Goal: Transaction & Acquisition: Subscribe to service/newsletter

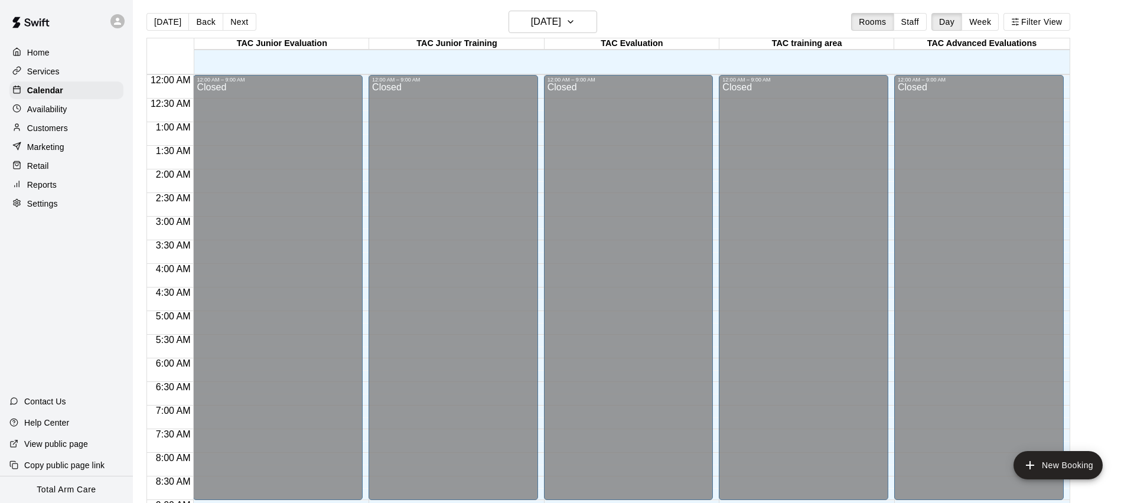
scroll to position [549, 0]
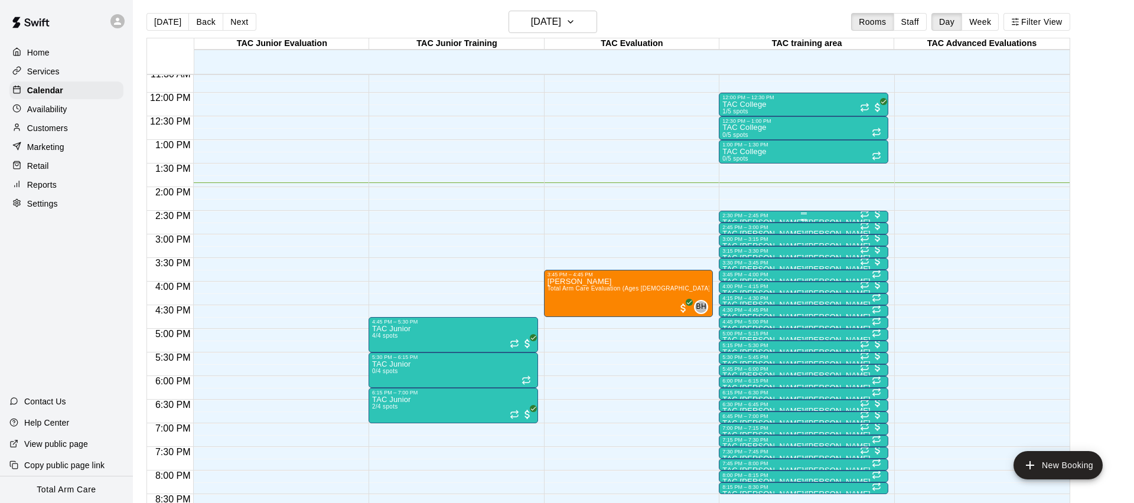
click at [787, 213] on div at bounding box center [803, 214] width 162 height 2
click at [740, 256] on img "edit" at bounding box center [735, 253] width 14 height 14
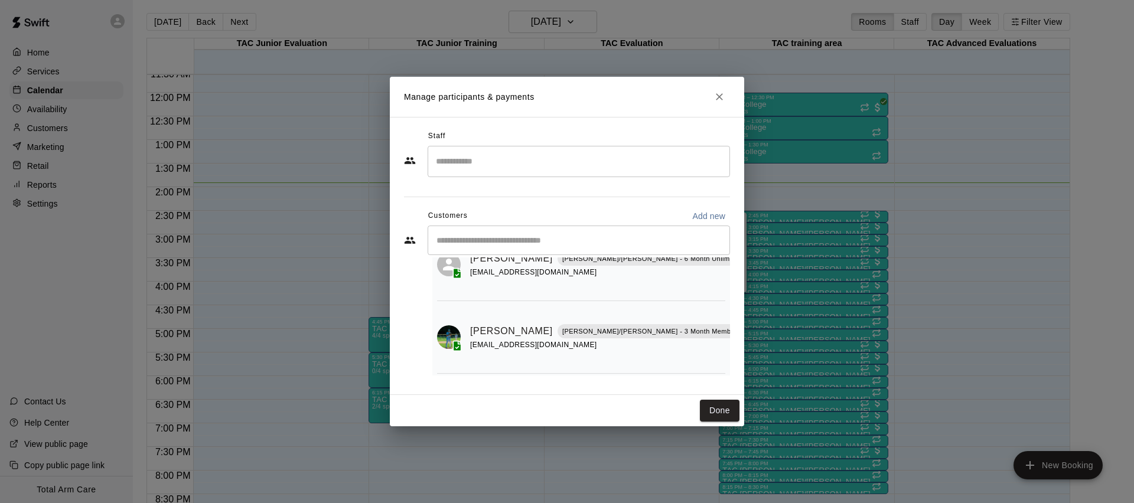
scroll to position [60, 0]
click at [717, 90] on button "Close" at bounding box center [719, 96] width 21 height 21
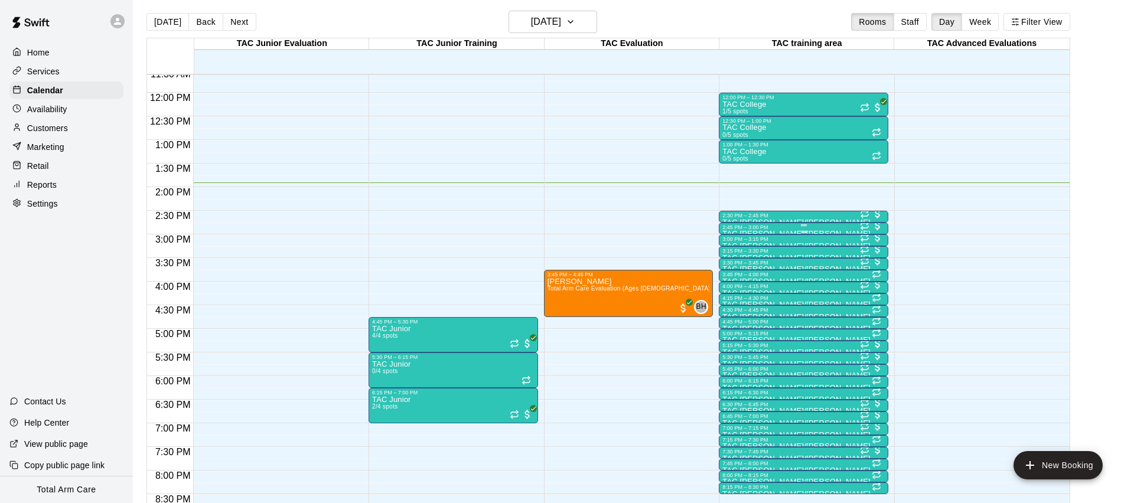
click at [767, 229] on div "2:45 PM – 3:00 PM" at bounding box center [803, 227] width 162 height 6
click at [740, 265] on img "edit" at bounding box center [735, 265] width 14 height 14
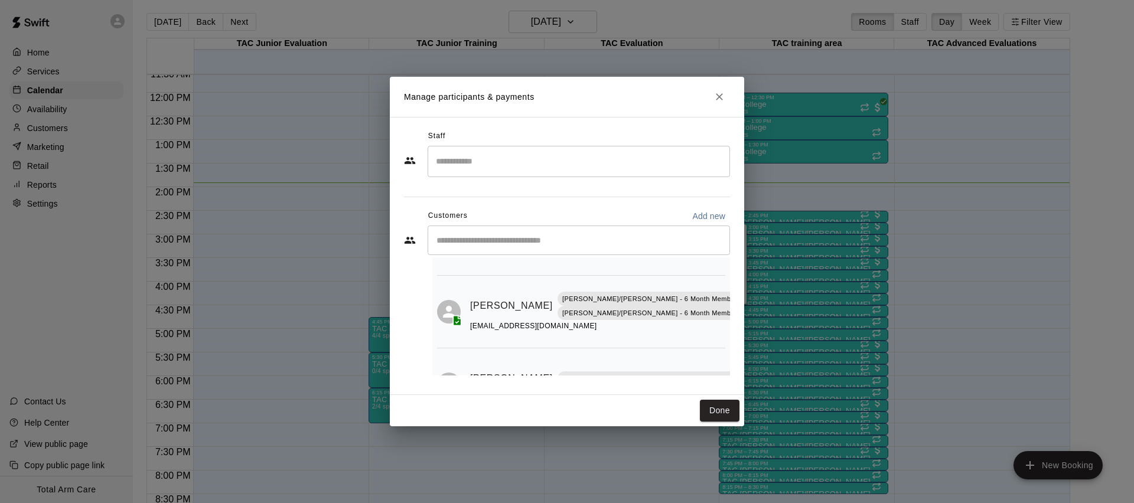
scroll to position [94, 0]
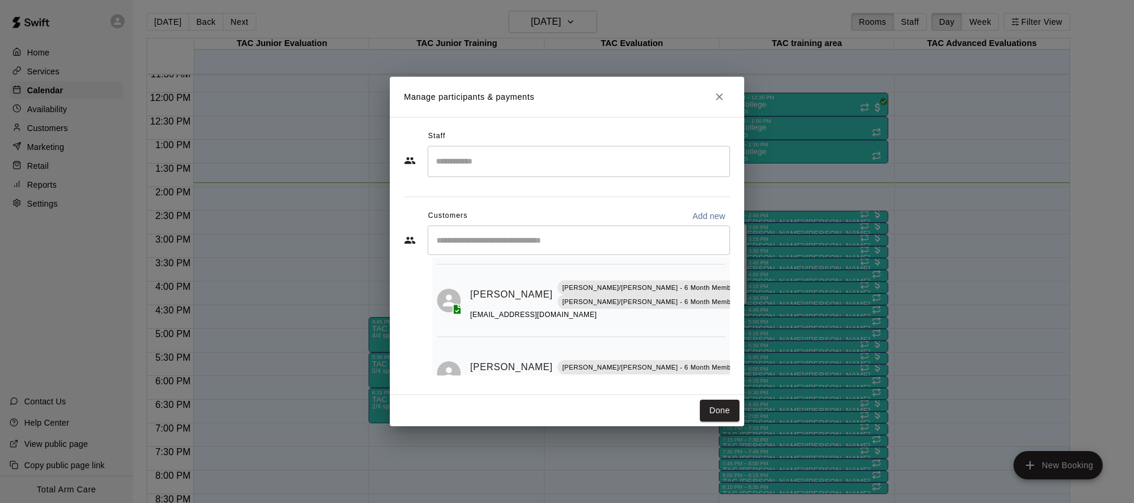
click at [716, 92] on icon "Close" at bounding box center [720, 97] width 12 height 12
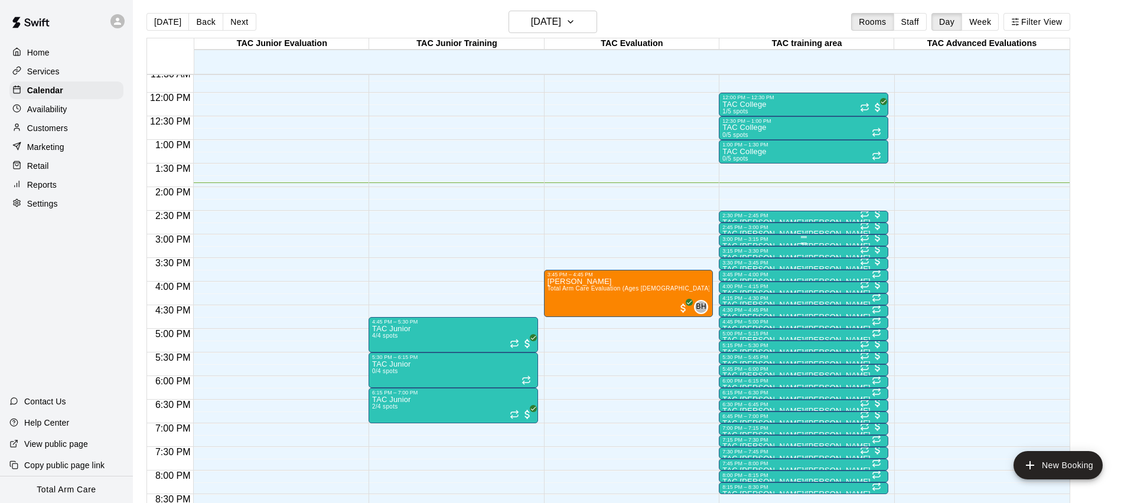
click at [787, 241] on div "3:00 PM – 3:15 PM" at bounding box center [803, 239] width 162 height 6
click at [739, 281] on img "edit" at bounding box center [735, 276] width 14 height 14
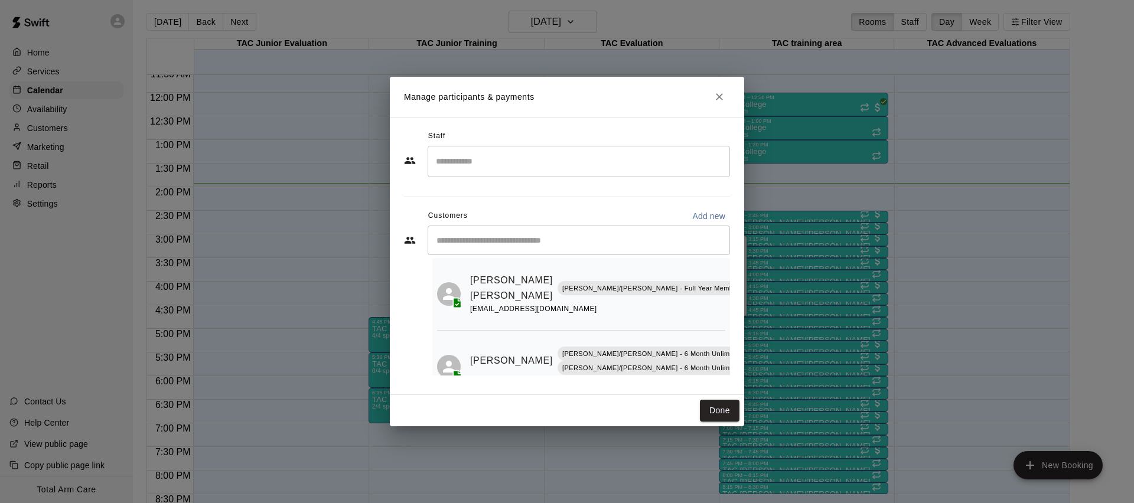
scroll to position [41, 0]
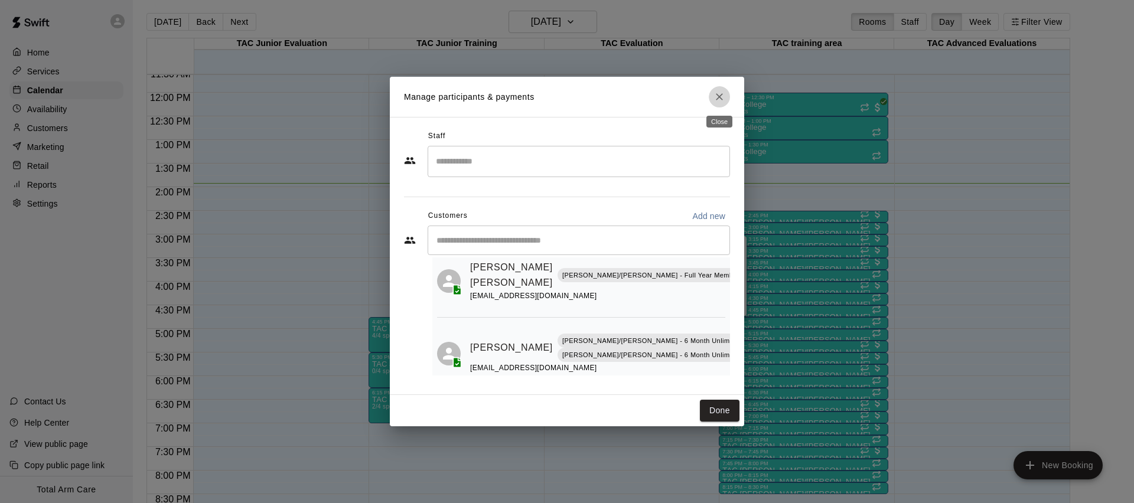
click at [714, 95] on icon "Close" at bounding box center [720, 97] width 12 height 12
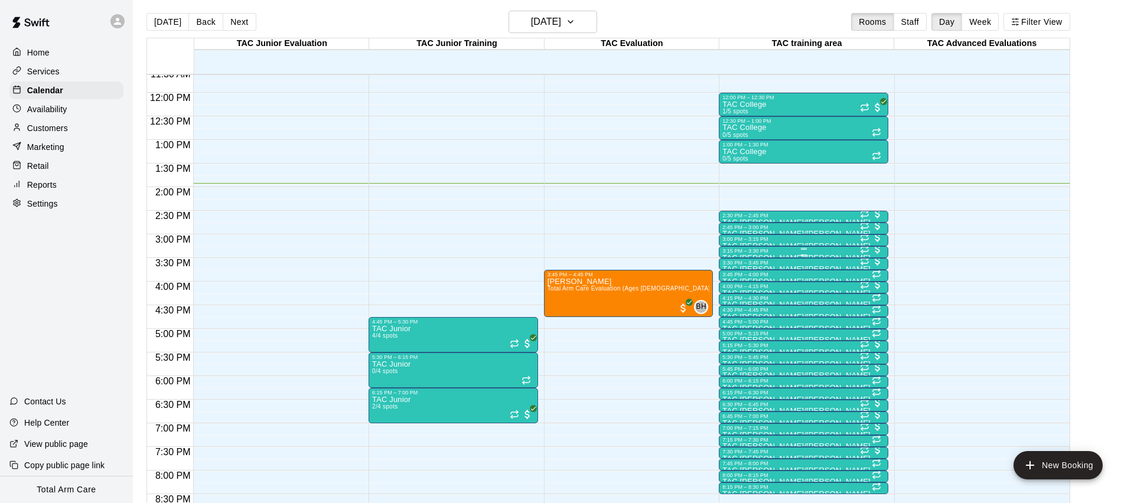
click at [778, 253] on div "3:15 PM – 3:30 PM" at bounding box center [803, 251] width 162 height 6
click at [733, 281] on img "edit" at bounding box center [735, 288] width 14 height 14
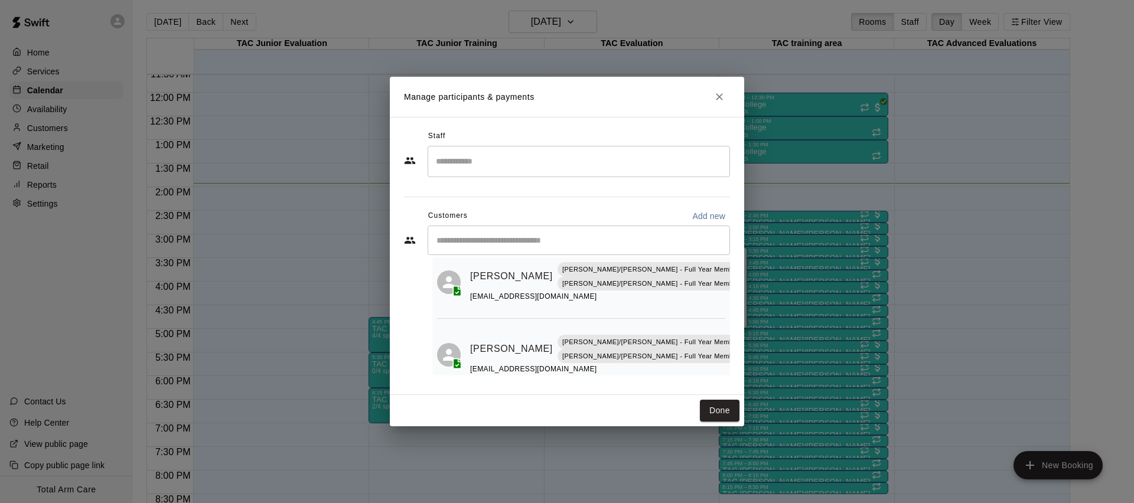
scroll to position [60, 0]
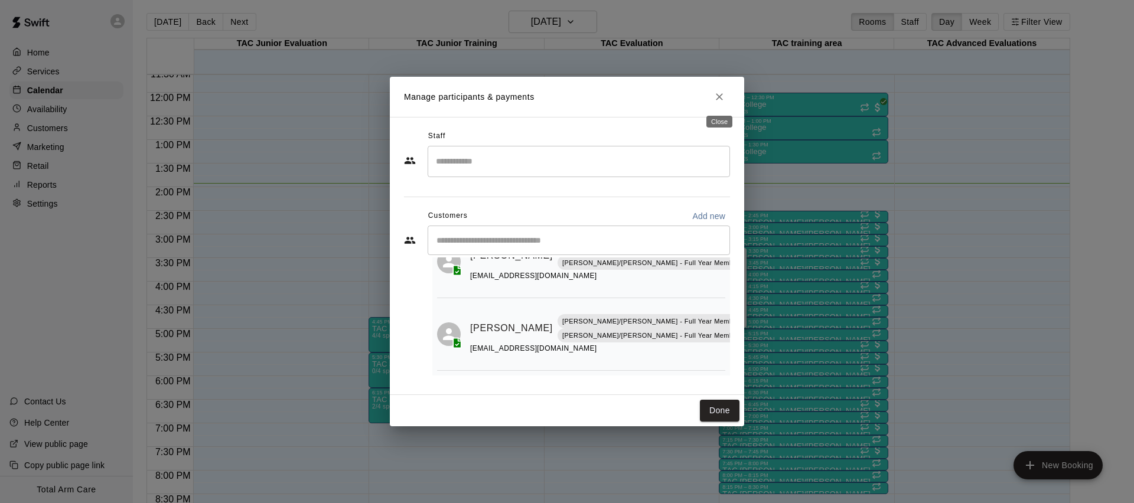
drag, startPoint x: 717, startPoint y: 101, endPoint x: 708, endPoint y: 97, distance: 9.8
click at [717, 101] on icon "Close" at bounding box center [720, 97] width 12 height 12
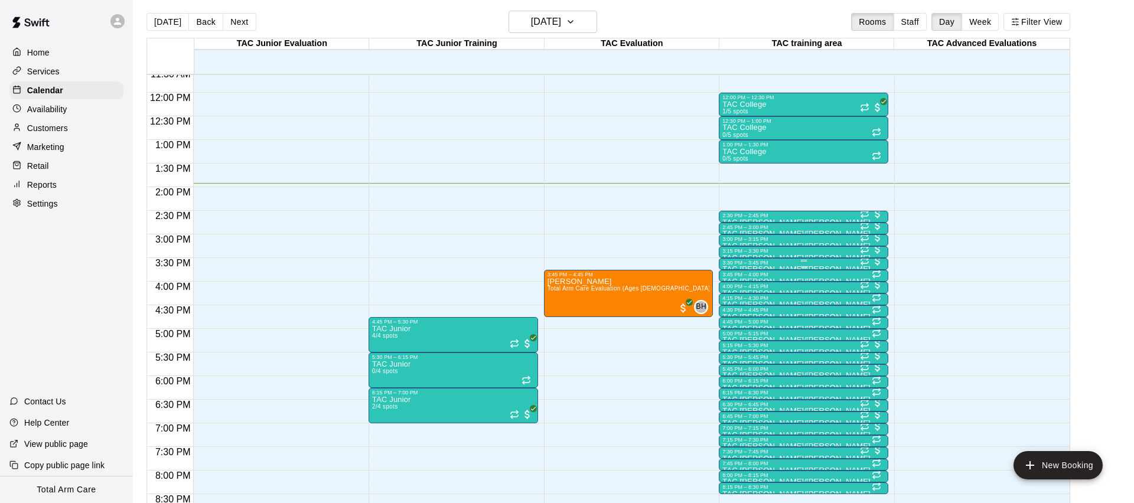
click at [775, 263] on div "3:30 PM – 3:45 PM" at bounding box center [803, 263] width 162 height 6
click at [735, 301] on img "edit" at bounding box center [735, 300] width 14 height 14
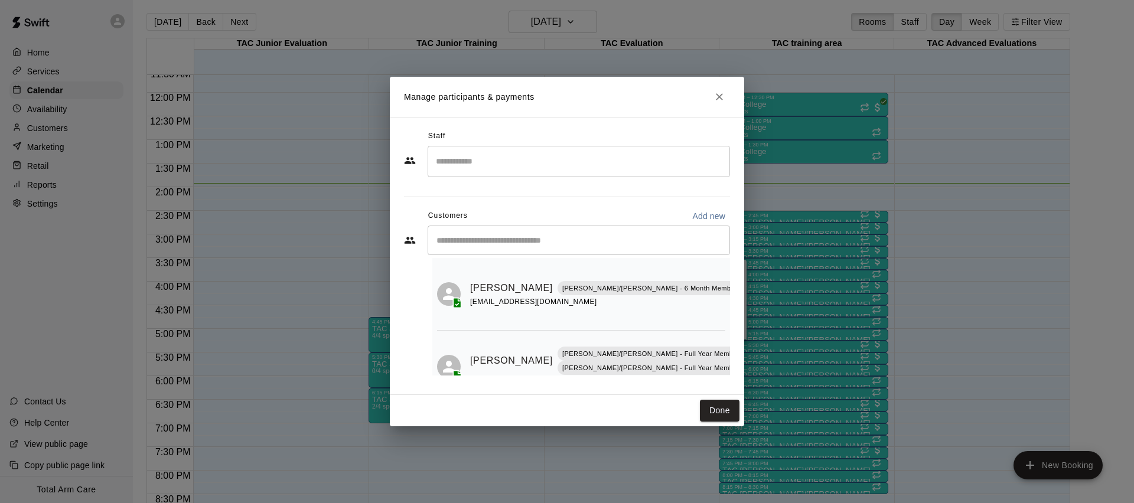
scroll to position [41, 0]
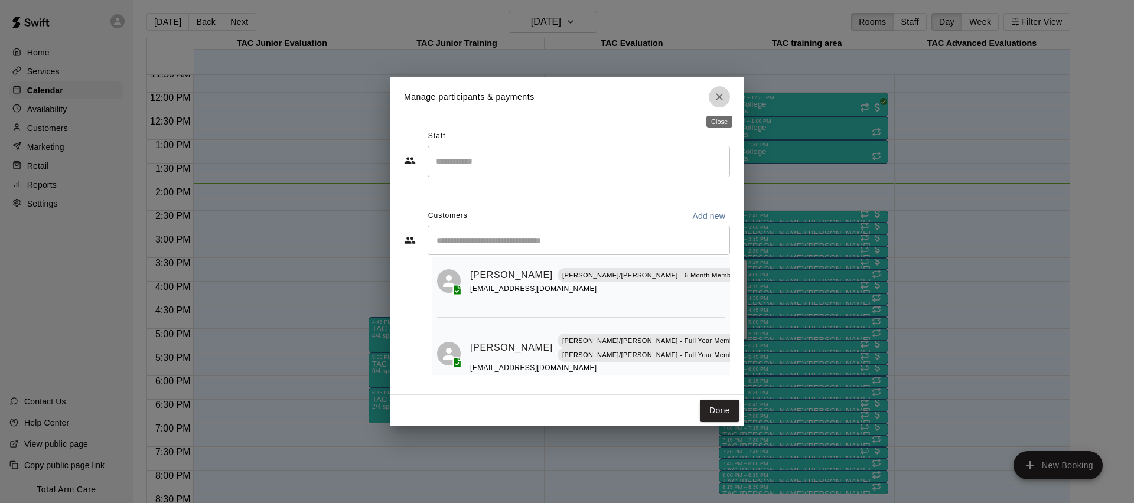
click at [719, 91] on icon "Close" at bounding box center [720, 97] width 12 height 12
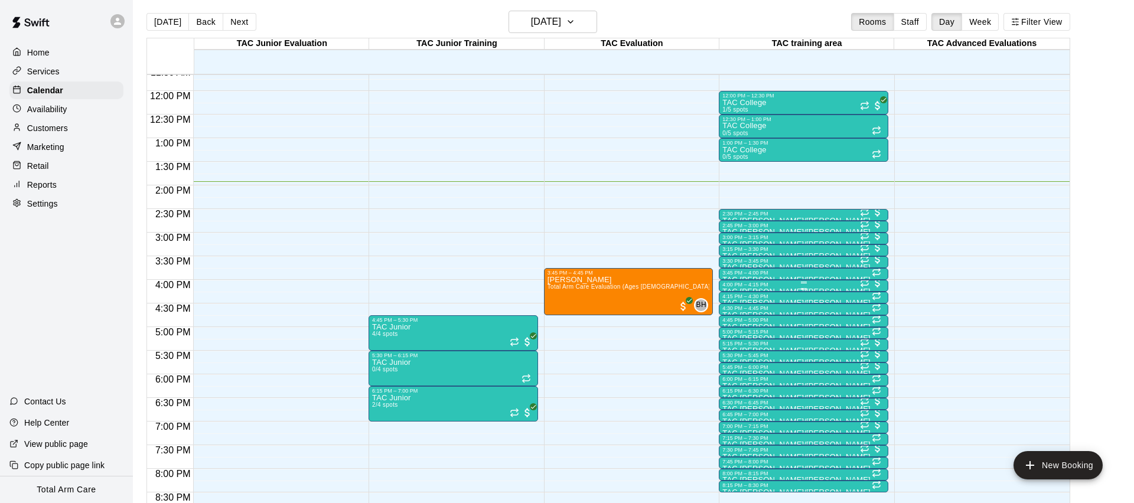
click at [825, 287] on div "4:00 PM – 4:15 PM" at bounding box center [803, 285] width 162 height 6
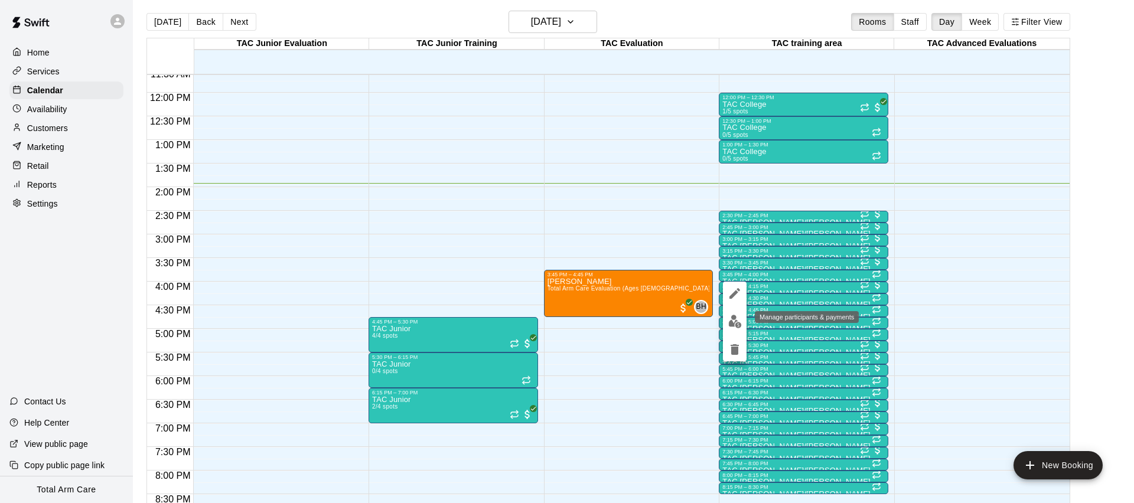
click at [737, 319] on img "edit" at bounding box center [735, 322] width 14 height 14
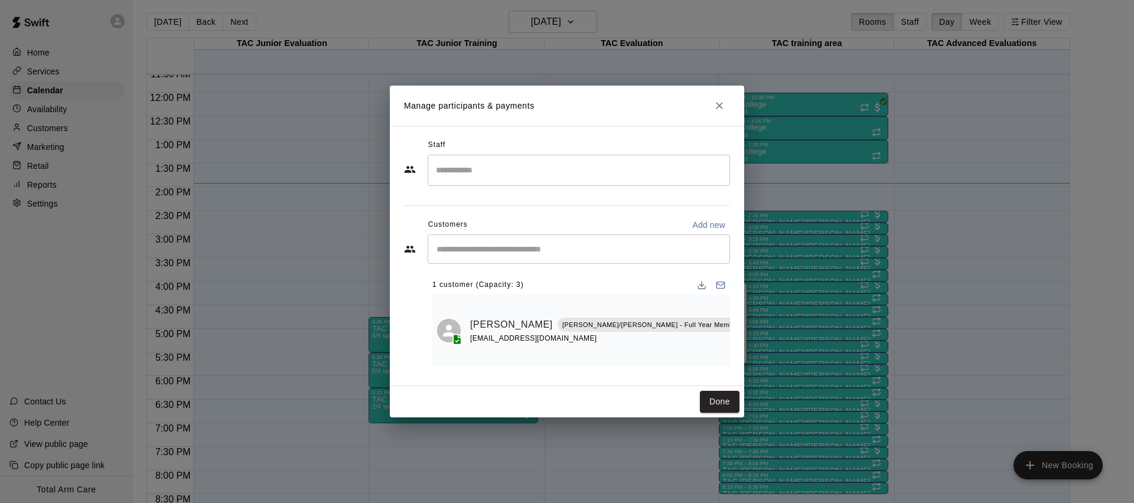
click at [714, 112] on icon "Close" at bounding box center [720, 106] width 12 height 12
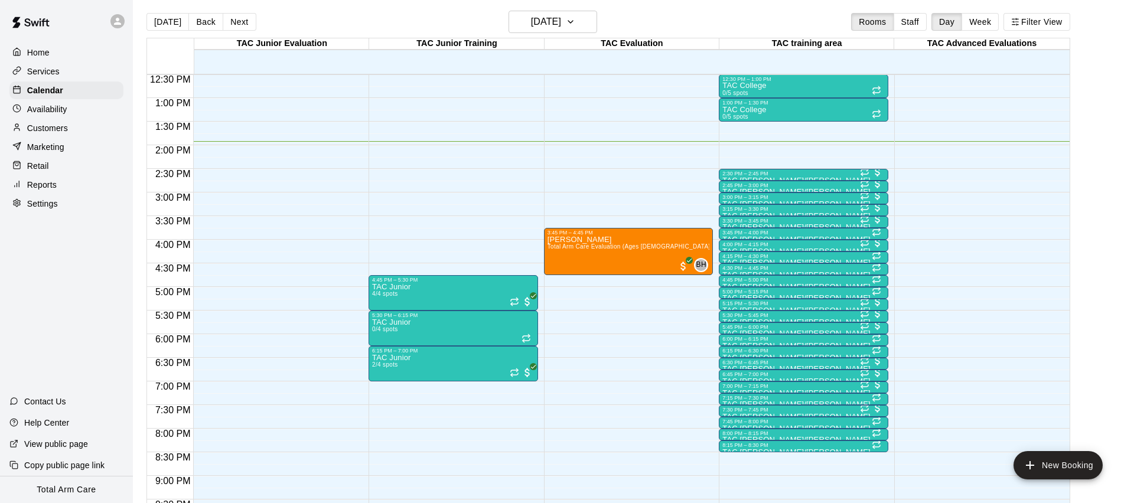
scroll to position [594, 0]
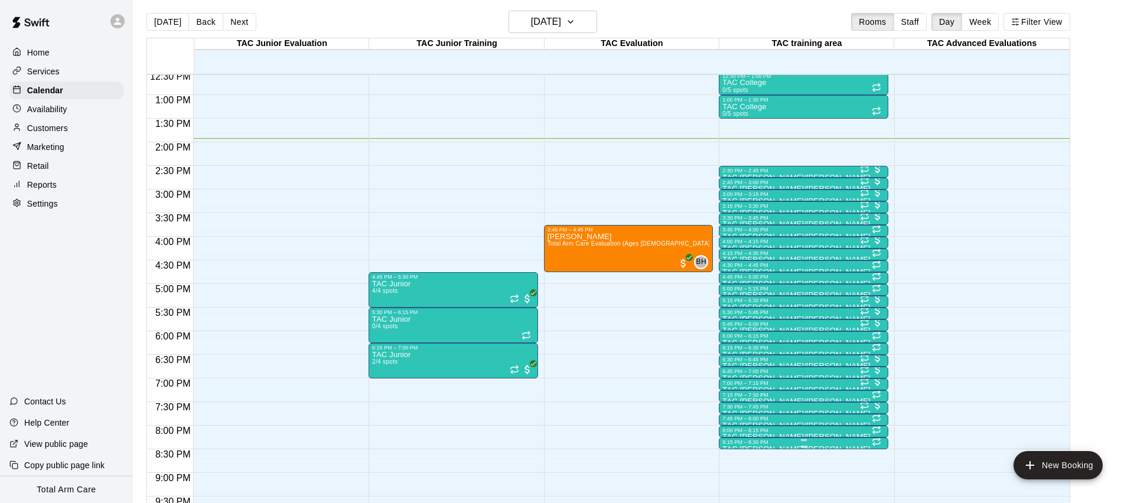
click at [781, 445] on div "8:15 PM – 8:30 PM TAC Todd/Brad 0/4 spots" at bounding box center [803, 443] width 162 height 8
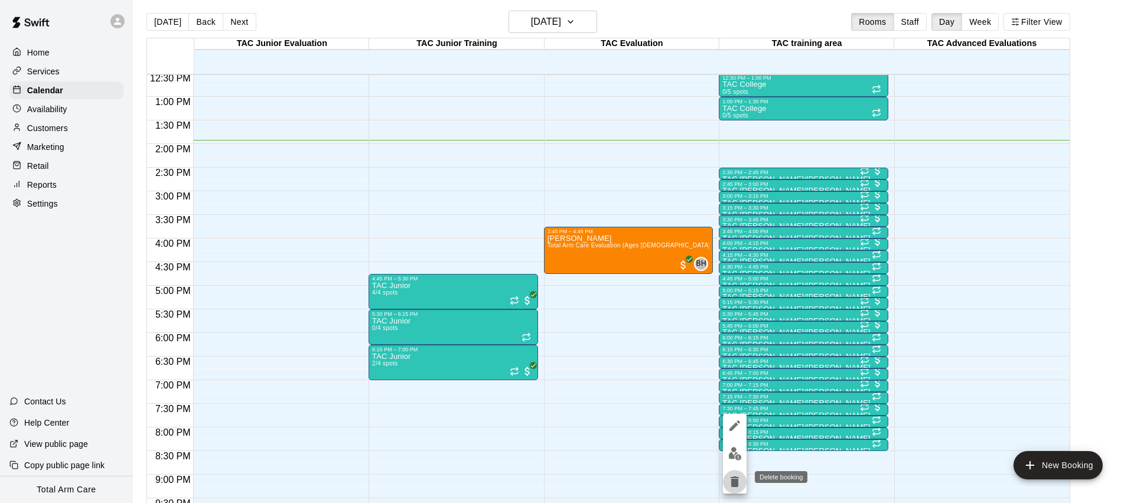
click at [733, 482] on icon "delete" at bounding box center [735, 482] width 8 height 11
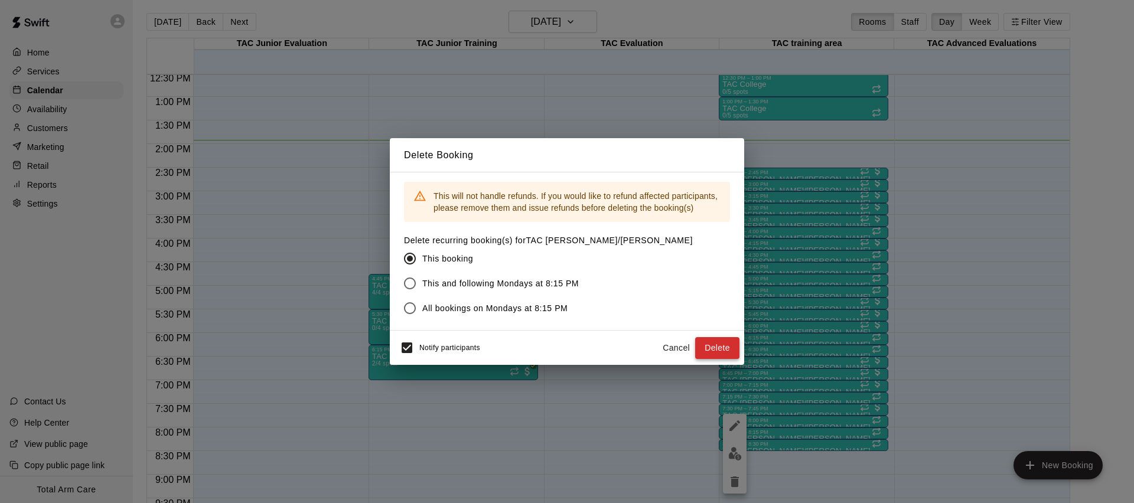
click at [722, 341] on button "Delete" at bounding box center [717, 348] width 44 height 22
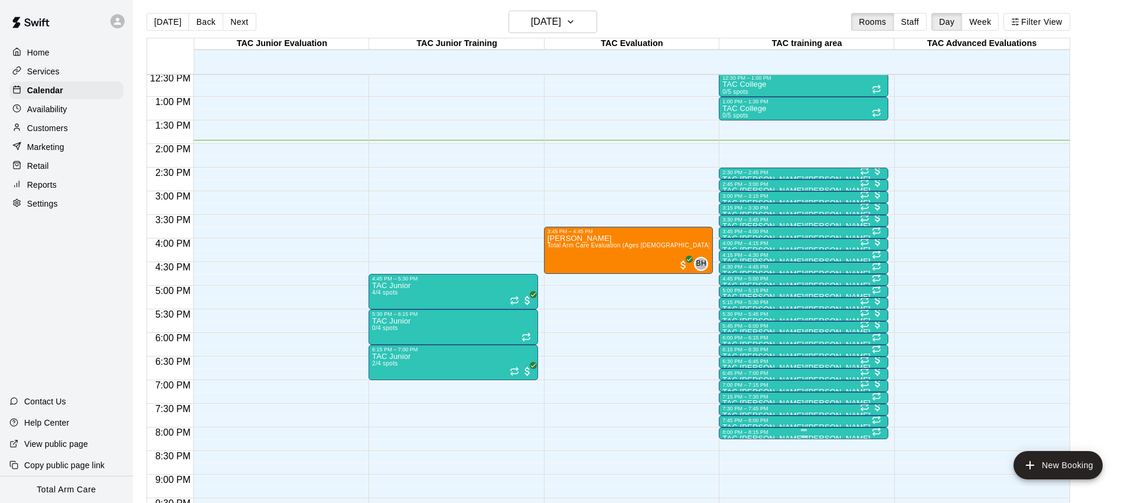
click at [779, 435] on div "8:00 PM – 8:15 PM TAC Todd/Brad 0/4 spots" at bounding box center [803, 433] width 162 height 8
click at [739, 480] on icon "delete" at bounding box center [735, 482] width 14 height 14
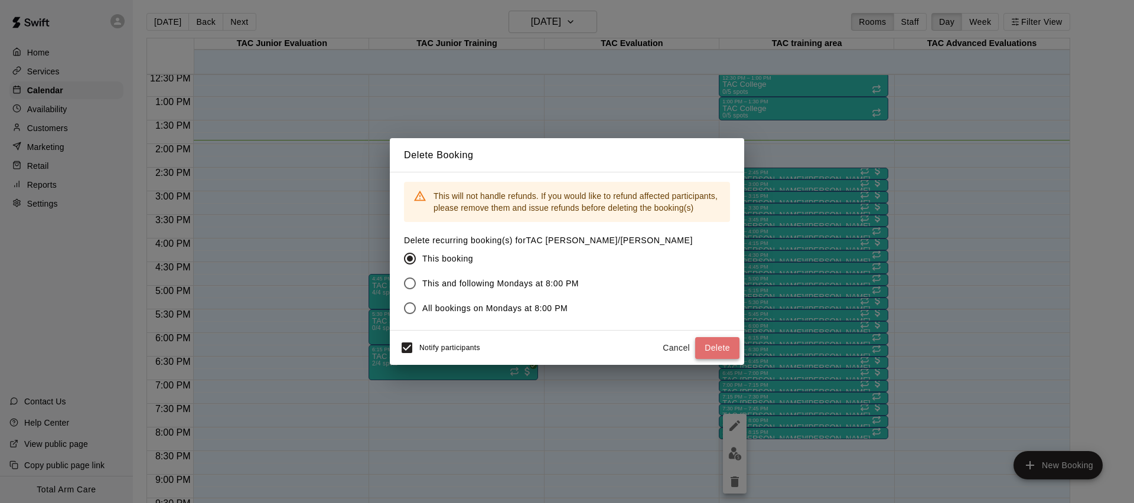
click at [714, 340] on button "Delete" at bounding box center [717, 348] width 44 height 22
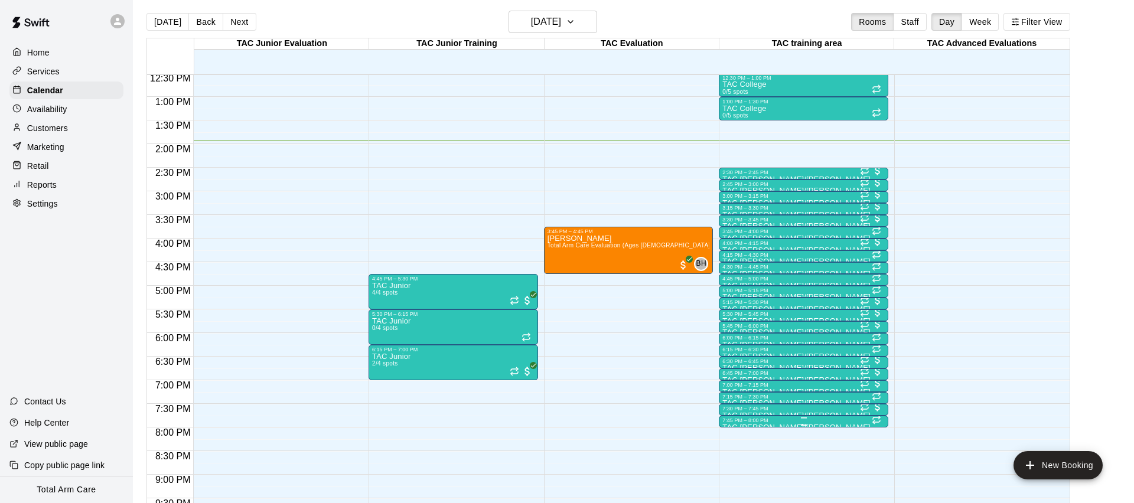
click at [777, 420] on div "7:45 PM – 8:00 PM" at bounding box center [803, 421] width 162 height 6
click at [737, 483] on icon "delete" at bounding box center [735, 482] width 8 height 11
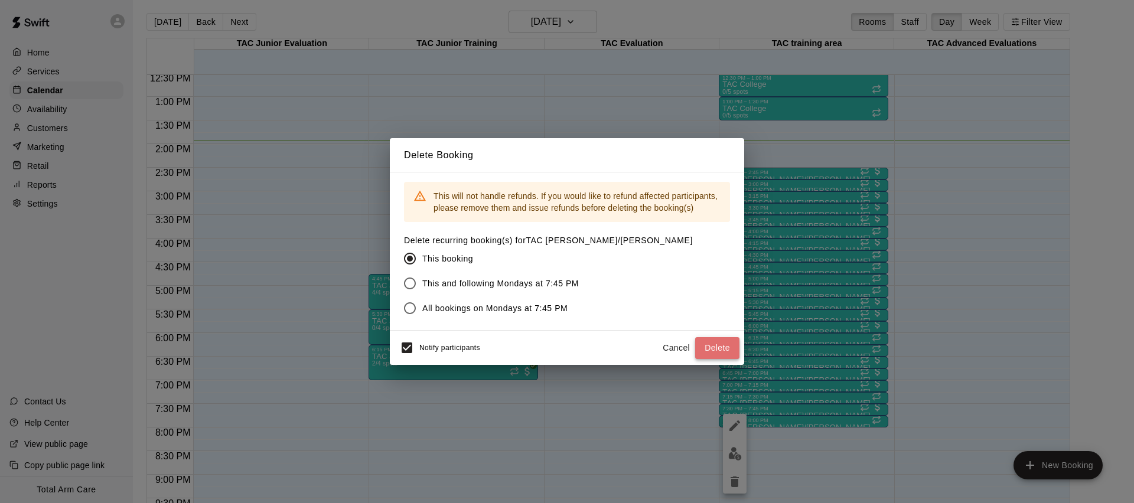
click at [720, 344] on button "Delete" at bounding box center [717, 348] width 44 height 22
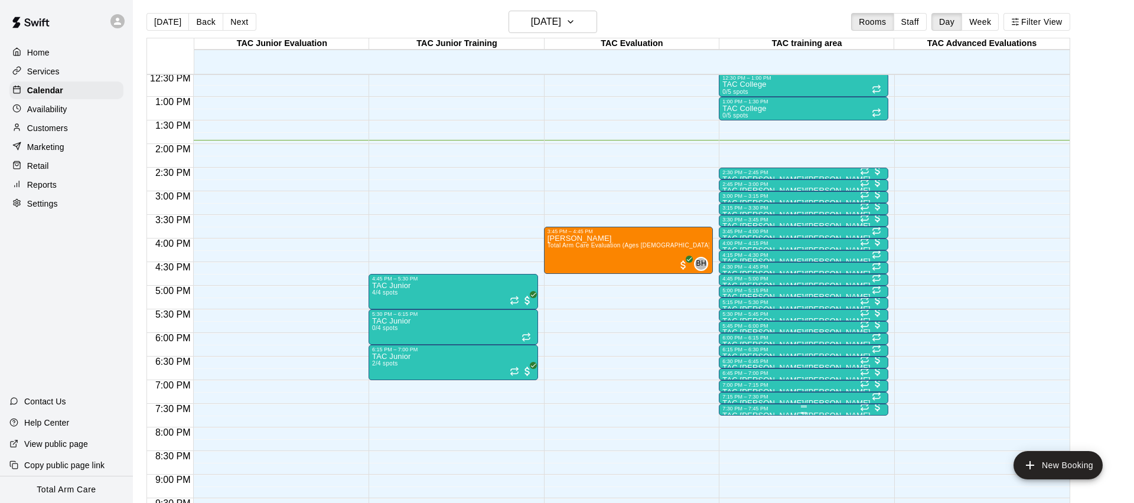
click at [773, 412] on div at bounding box center [803, 413] width 162 height 2
click at [734, 454] on img "edit" at bounding box center [735, 452] width 14 height 14
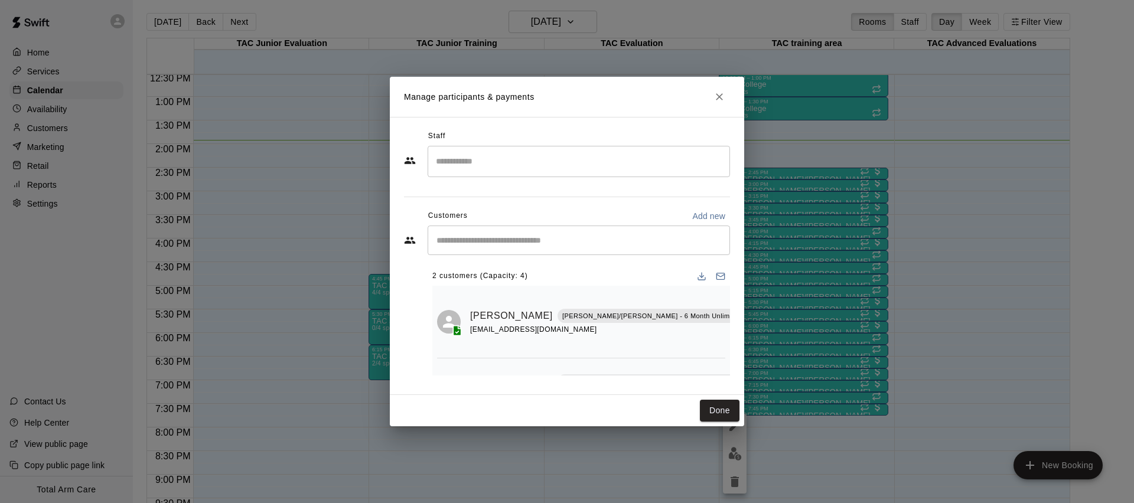
scroll to position [41, 0]
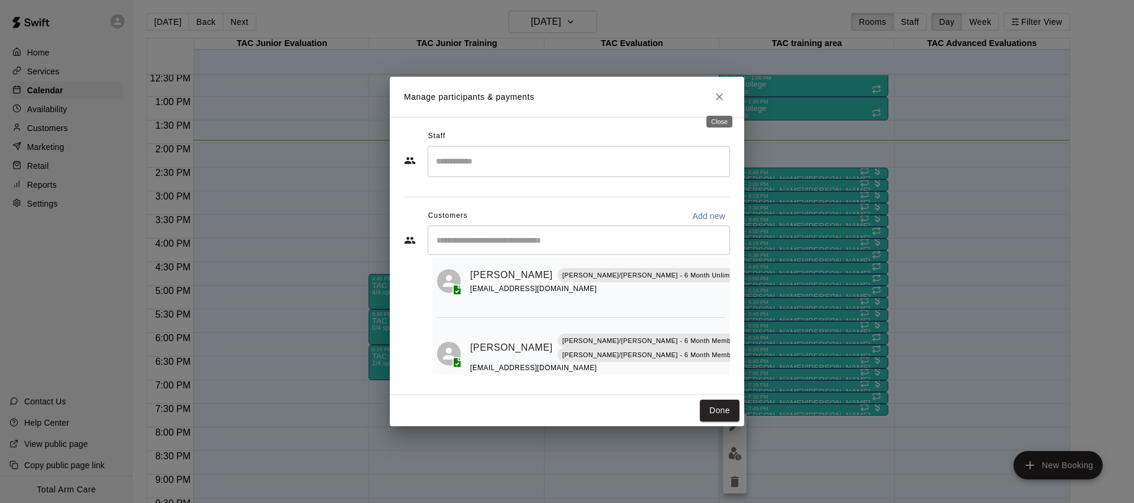
click at [719, 97] on icon "Close" at bounding box center [719, 96] width 7 height 7
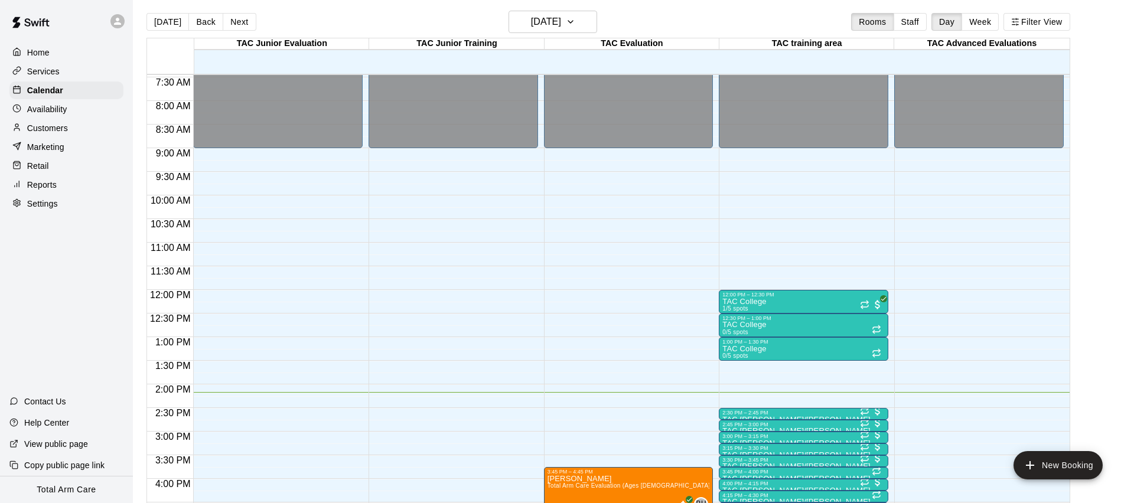
scroll to position [351, 0]
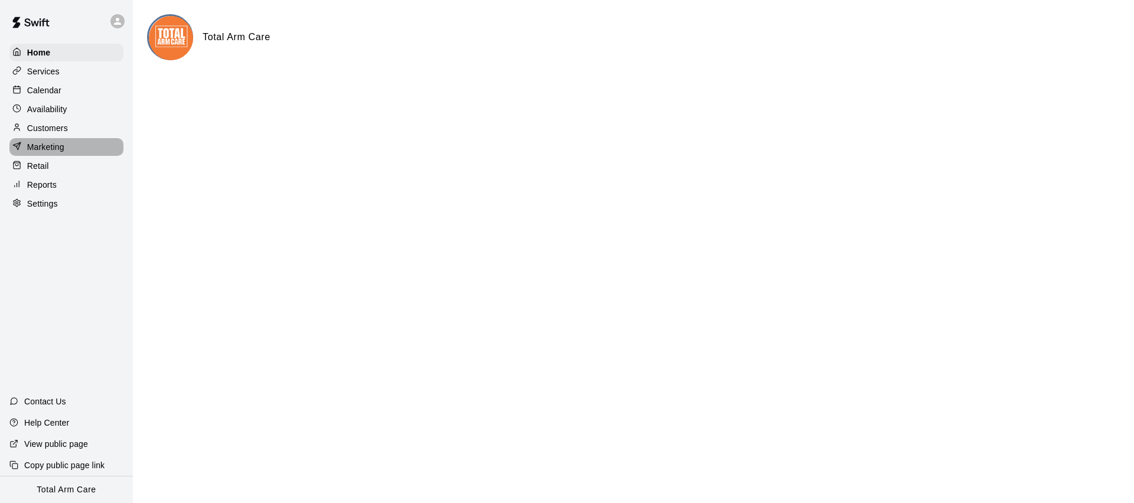
click at [51, 151] on p "Marketing" at bounding box center [45, 147] width 37 height 12
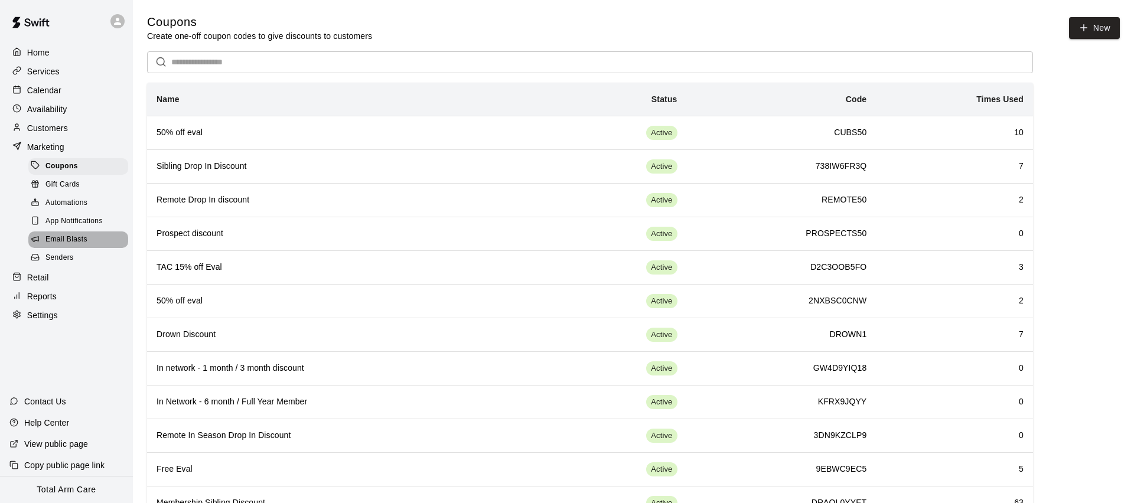
click at [61, 243] on span "Email Blasts" at bounding box center [66, 240] width 42 height 12
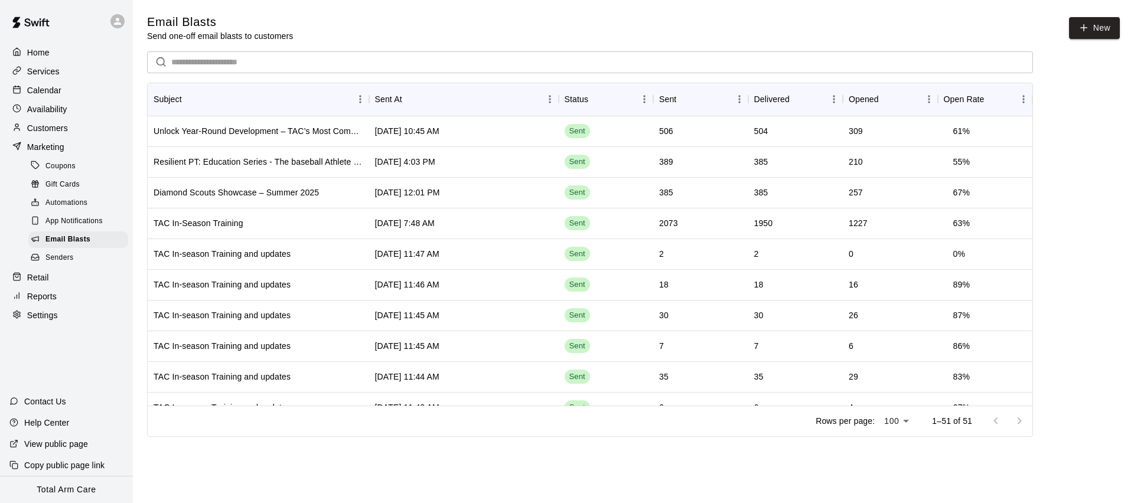
drag, startPoint x: 666, startPoint y: 35, endPoint x: 853, endPoint y: 34, distance: 186.7
click at [676, 31] on div "Email Blasts Send one-off email blasts to customers New" at bounding box center [633, 28] width 973 height 28
click at [1096, 27] on link "New" at bounding box center [1094, 28] width 51 height 22
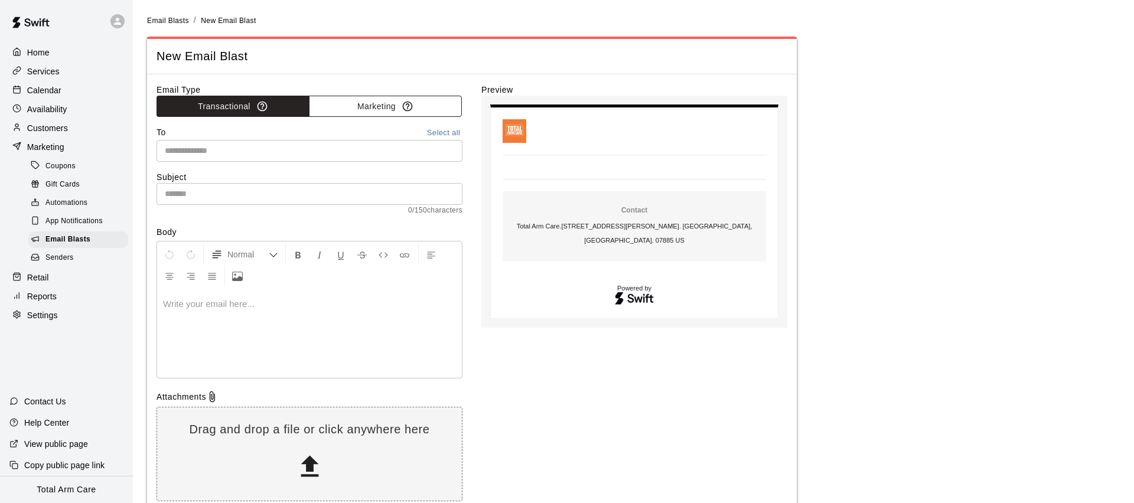
click at [369, 110] on button "Marketing" at bounding box center [385, 107] width 153 height 22
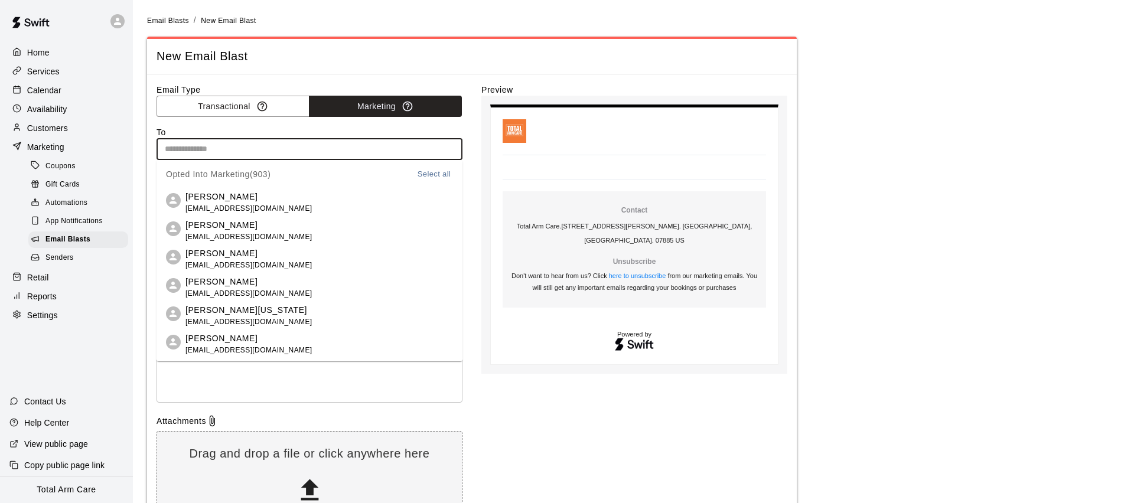
click at [181, 144] on input "text" at bounding box center [308, 149] width 297 height 15
click at [439, 173] on button "Select all" at bounding box center [434, 175] width 38 height 14
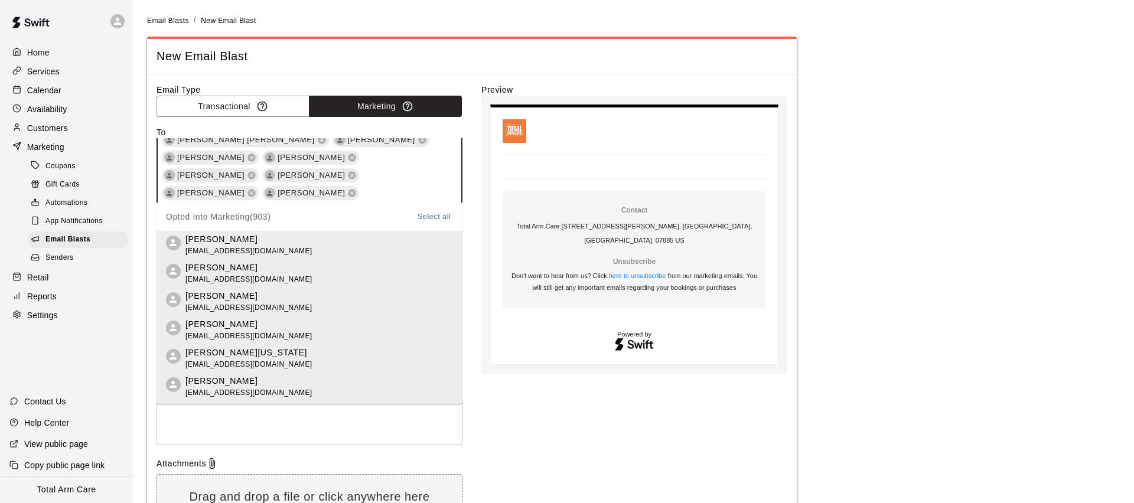
click at [504, 18] on ol "Email Blasts / New Email Blast" at bounding box center [633, 20] width 973 height 13
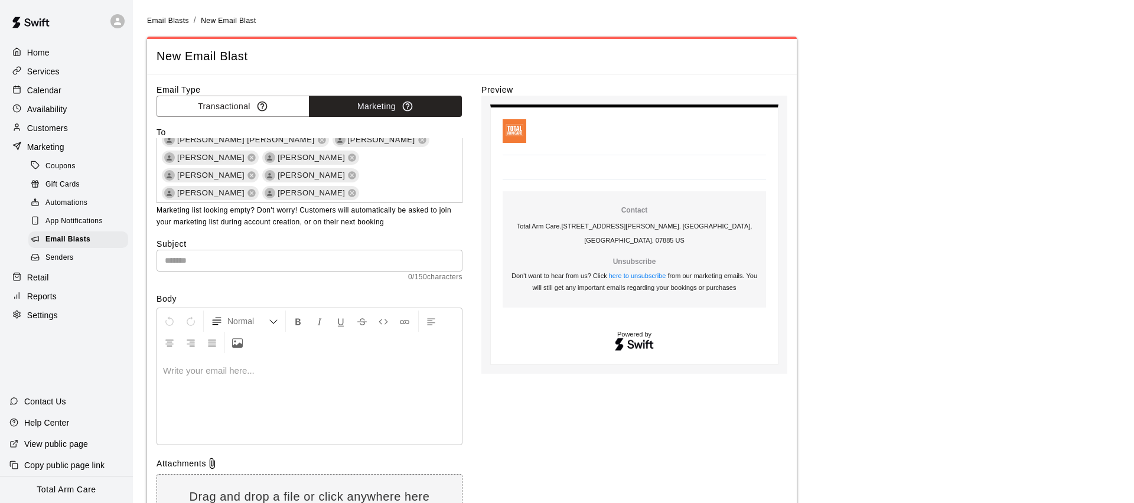
click at [184, 385] on div at bounding box center [309, 400] width 305 height 89
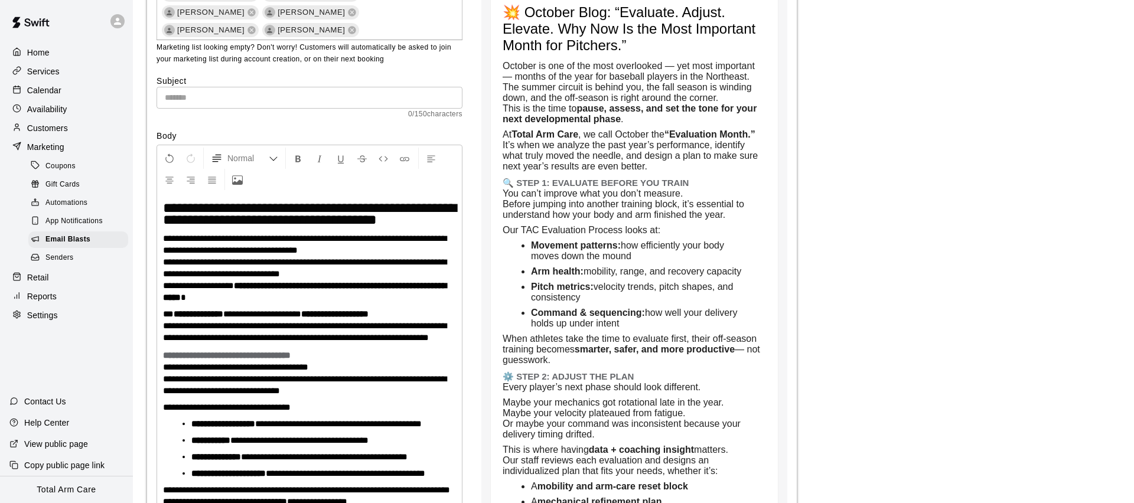
scroll to position [162, 0]
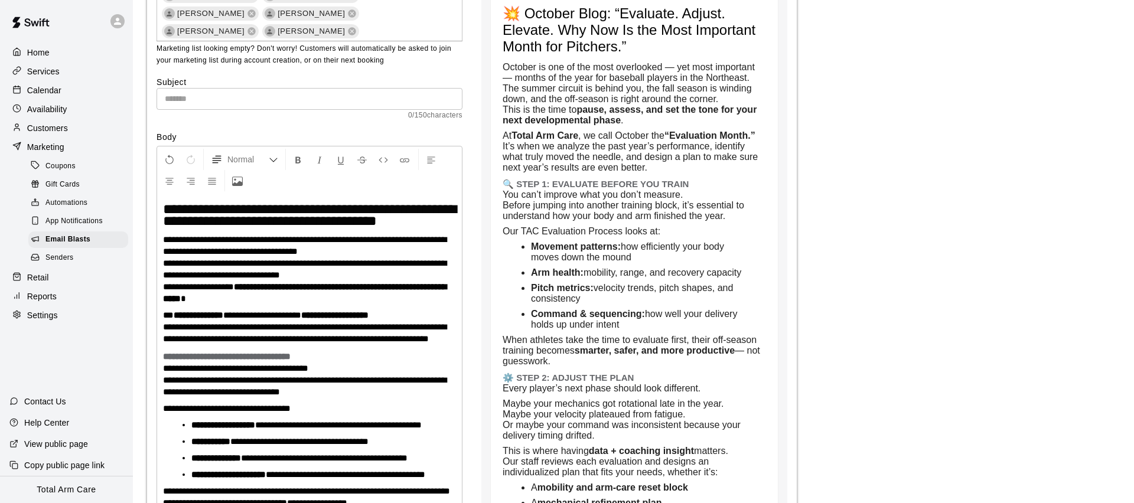
click at [450, 220] on h1 "**********" at bounding box center [309, 215] width 293 height 24
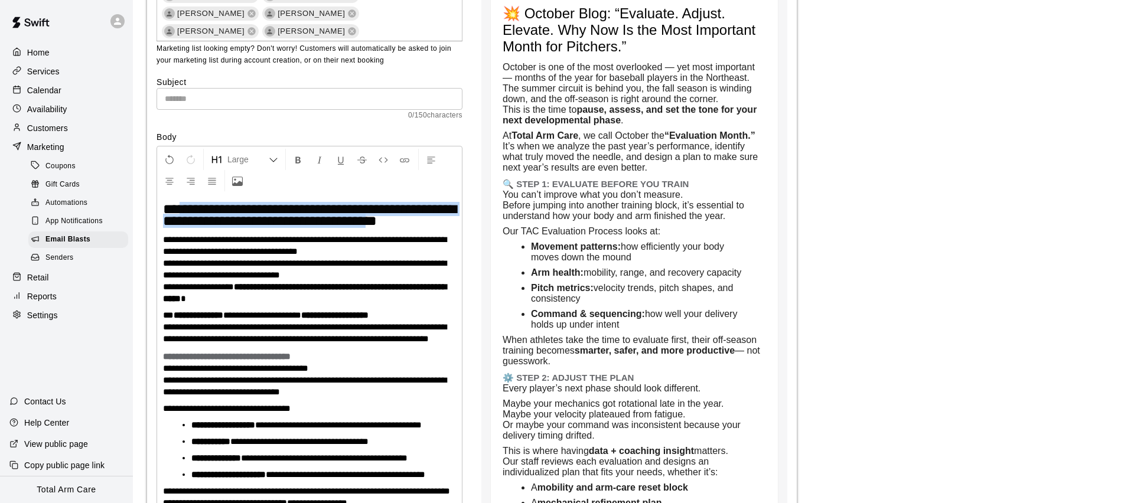
drag, startPoint x: 400, startPoint y: 222, endPoint x: 183, endPoint y: 213, distance: 218.2
click at [181, 213] on span "**********" at bounding box center [309, 215] width 293 height 26
copy span "**********"
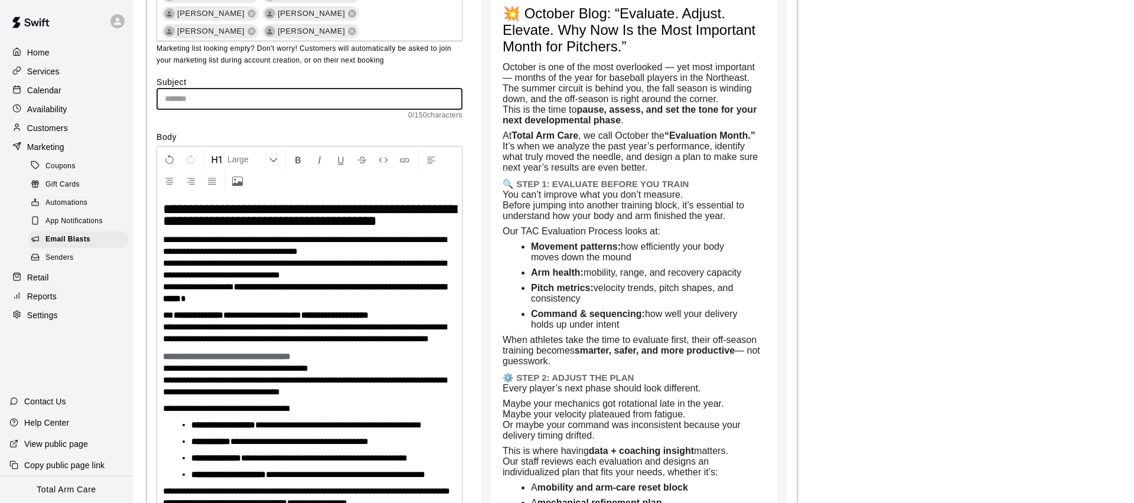
click at [174, 96] on input "text" at bounding box center [310, 99] width 306 height 22
paste input "**********"
type input "**********"
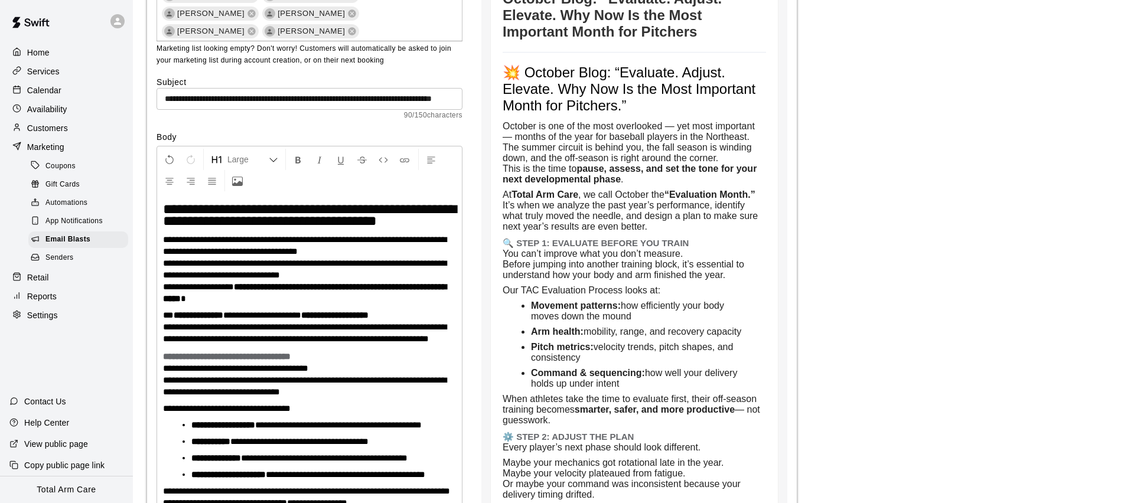
click at [432, 216] on span "**********" at bounding box center [309, 215] width 293 height 26
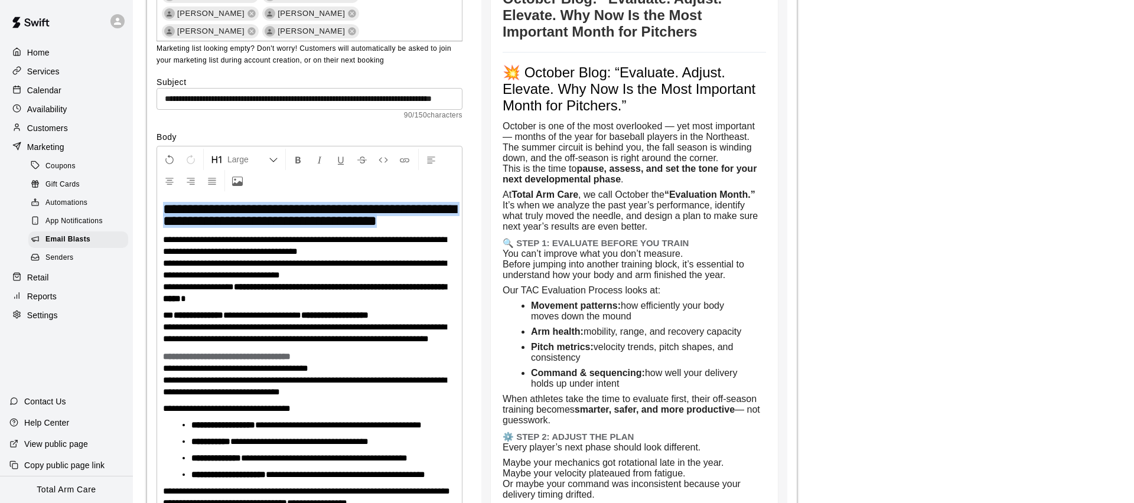
drag, startPoint x: 447, startPoint y: 220, endPoint x: 98, endPoint y: 203, distance: 348.9
click at [98, 203] on div "Home Services Calendar Availability Customers Marketing Coupons Gift Cards Auto…" at bounding box center [567, 496] width 1134 height 1317
click at [240, 223] on span "**********" at bounding box center [309, 215] width 293 height 26
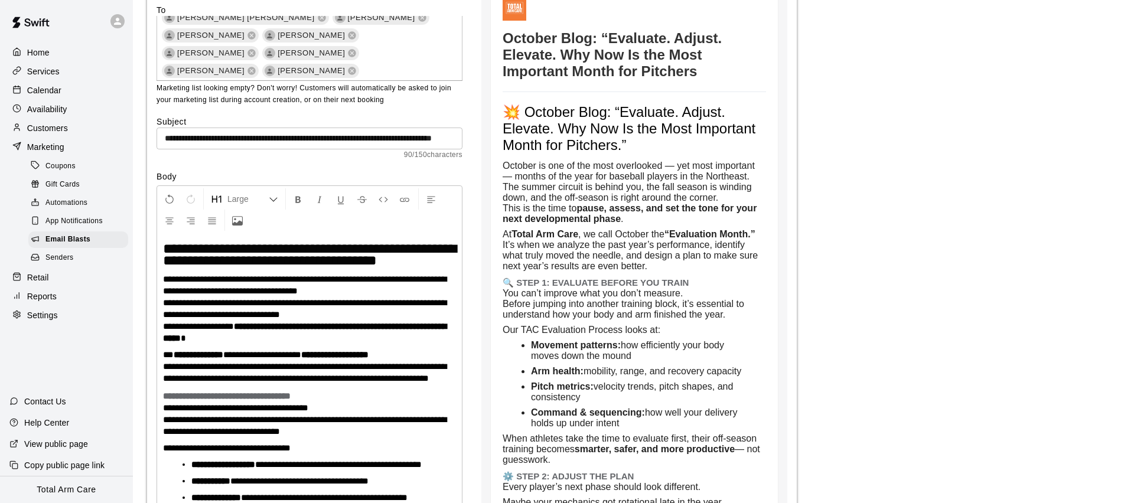
scroll to position [121, 0]
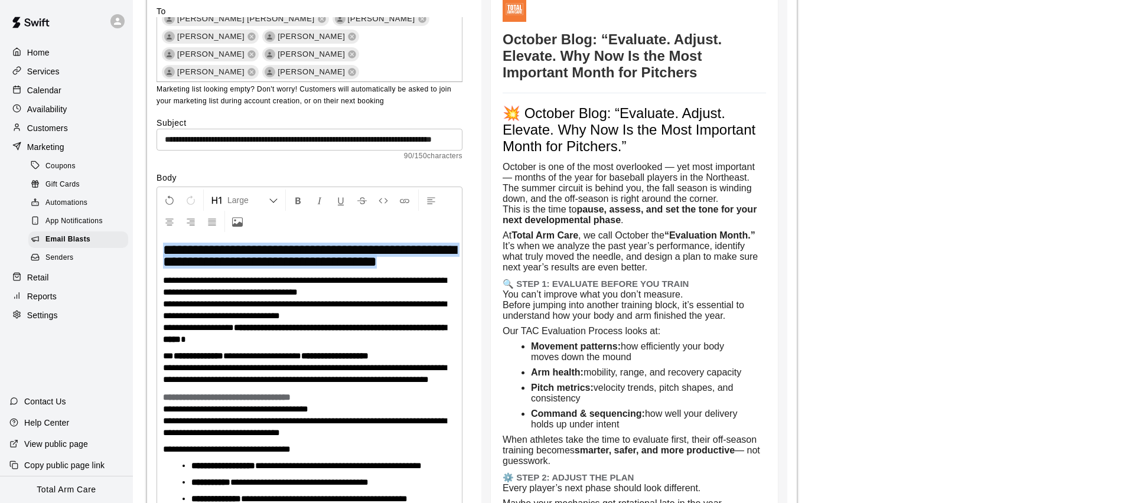
drag, startPoint x: 445, startPoint y: 260, endPoint x: 154, endPoint y: 242, distance: 291.2
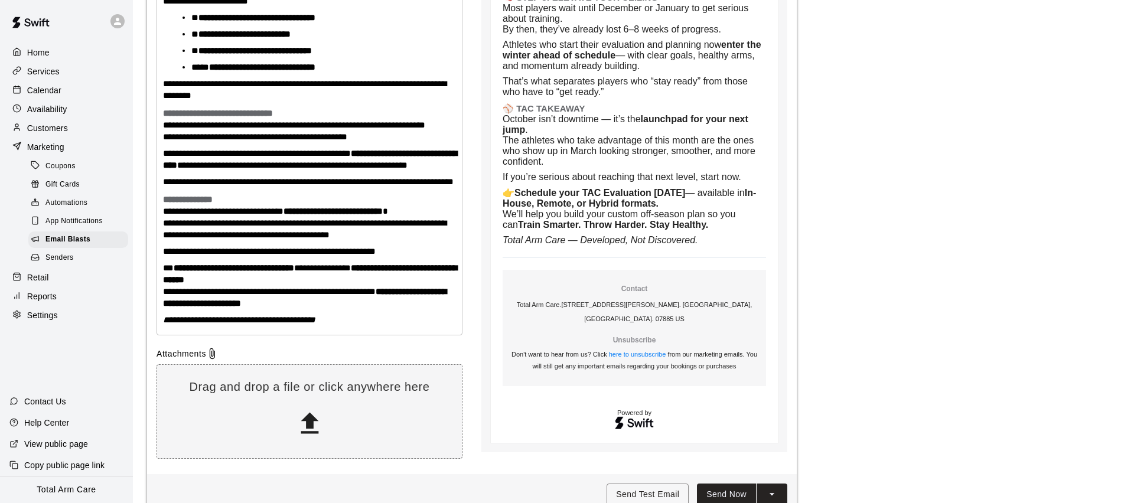
scroll to position [753, 0]
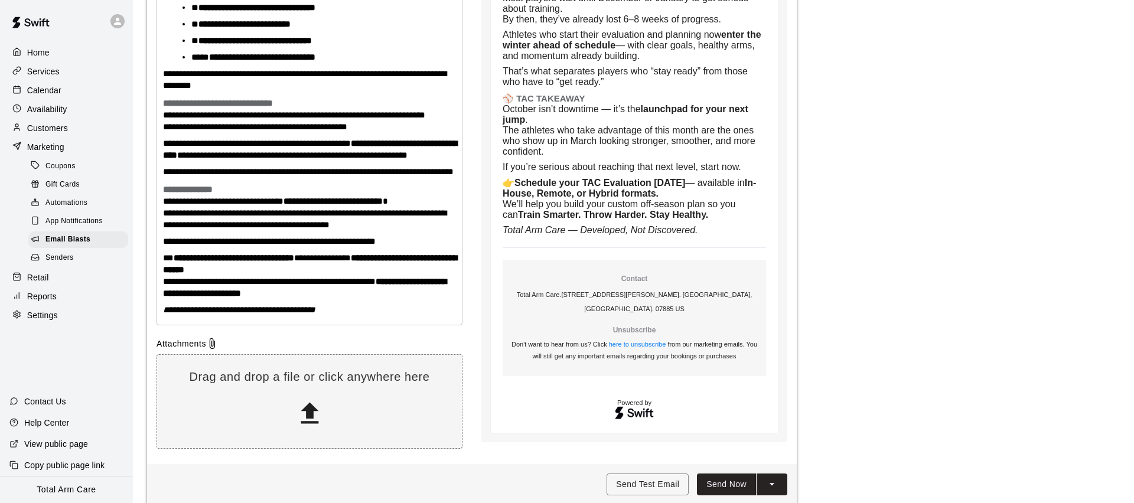
click at [263, 178] on p "**********" at bounding box center [309, 172] width 293 height 12
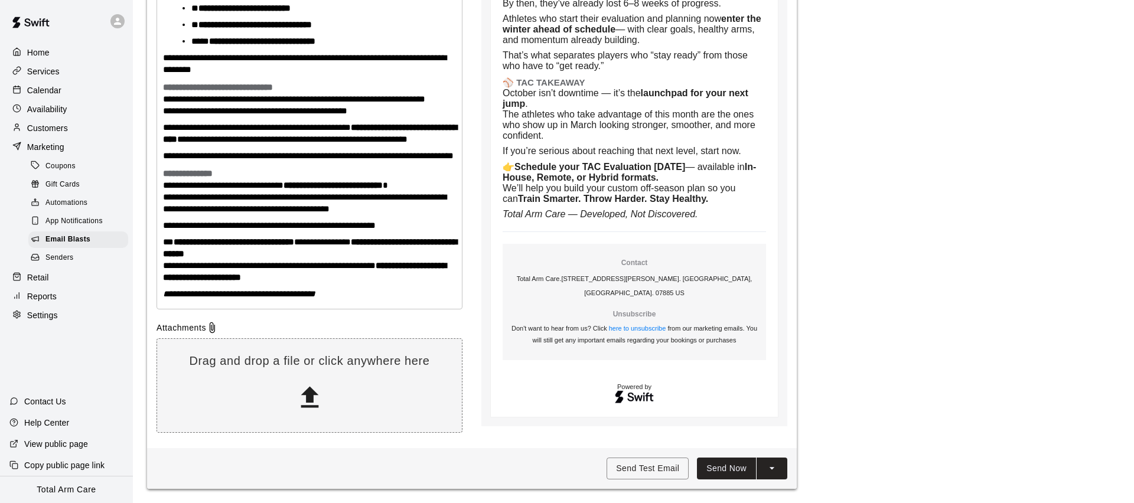
scroll to position [839, 0]
click at [207, 213] on span "**********" at bounding box center [305, 203] width 284 height 21
click at [208, 230] on span "**********" at bounding box center [269, 225] width 213 height 9
click at [284, 269] on p "**********" at bounding box center [309, 259] width 293 height 47
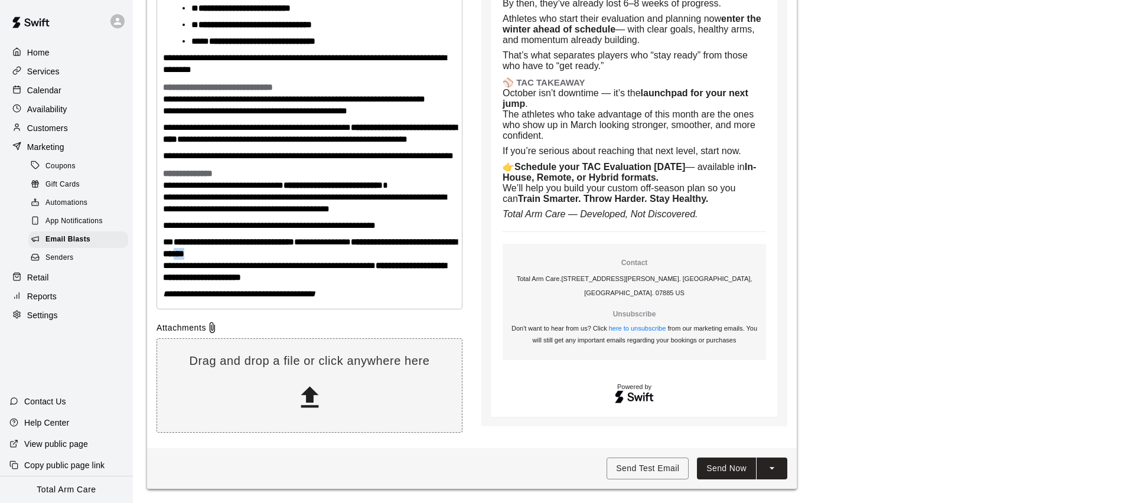
scroll to position [843, 0]
drag, startPoint x: 291, startPoint y: 279, endPoint x: 162, endPoint y: 267, distance: 129.3
click at [163, 267] on p "**********" at bounding box center [309, 259] width 293 height 47
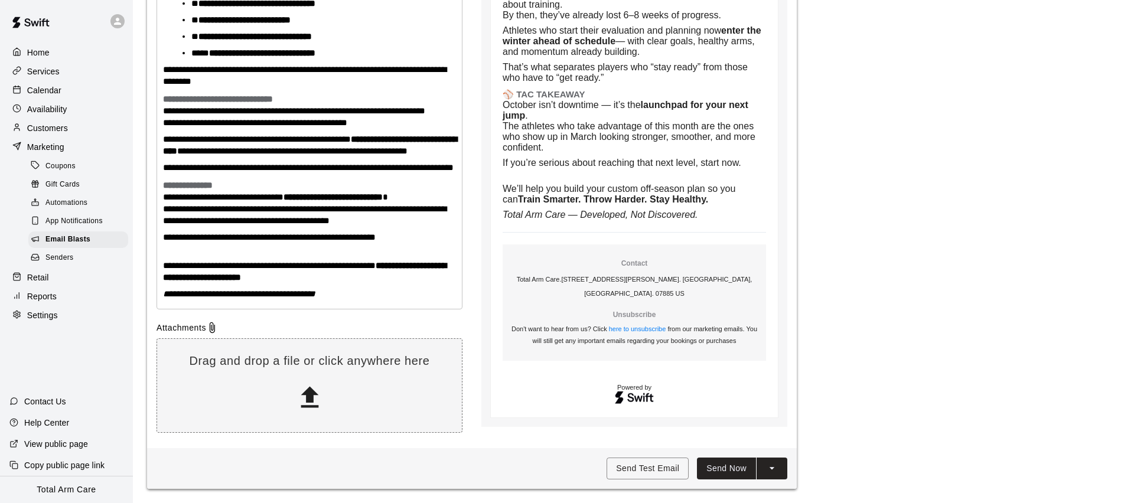
click at [164, 270] on span "**********" at bounding box center [269, 265] width 213 height 9
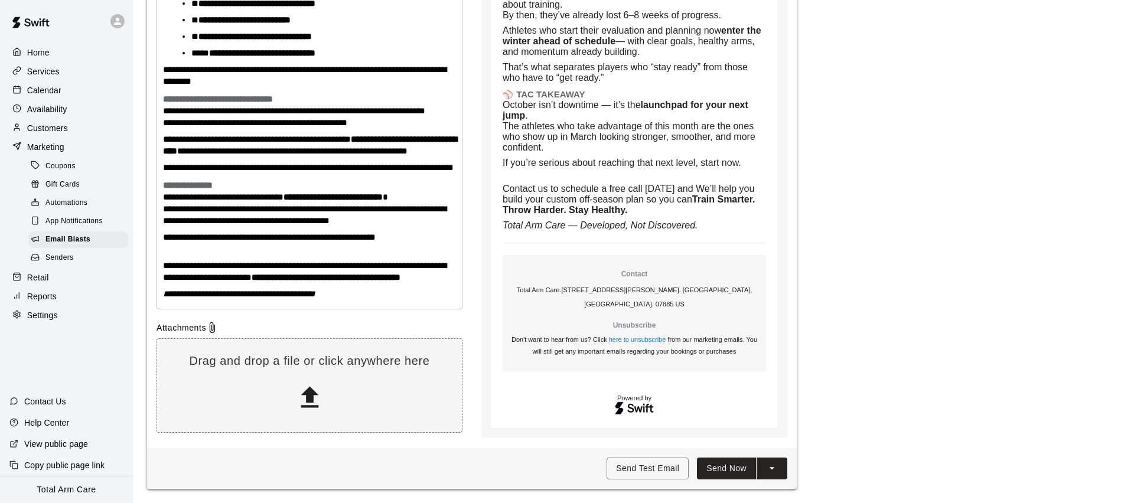
scroll to position [864, 0]
click at [262, 291] on em "**********" at bounding box center [239, 293] width 152 height 9
click at [271, 271] on p "**********" at bounding box center [309, 265] width 293 height 35
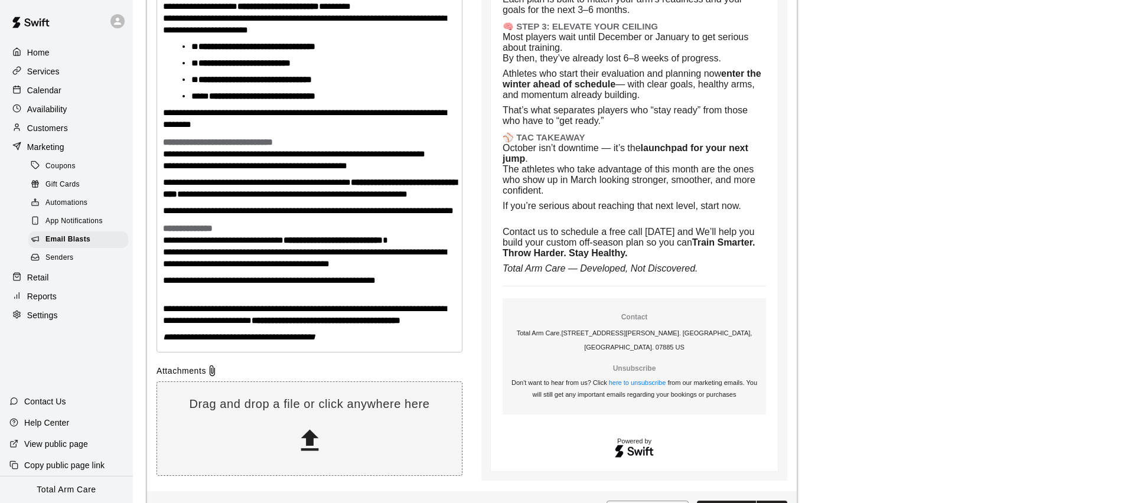
scroll to position [722, 0]
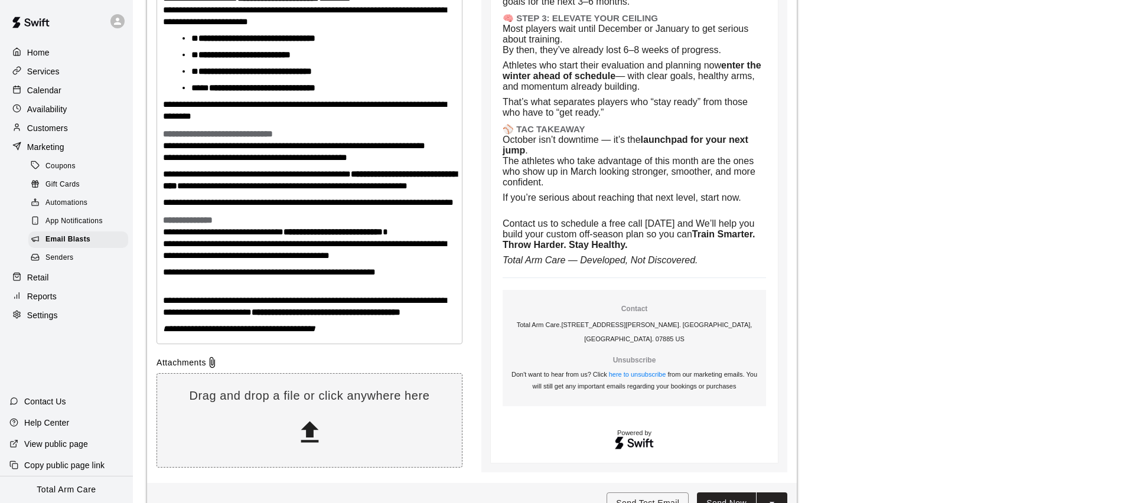
click at [350, 317] on span "**********" at bounding box center [305, 306] width 284 height 21
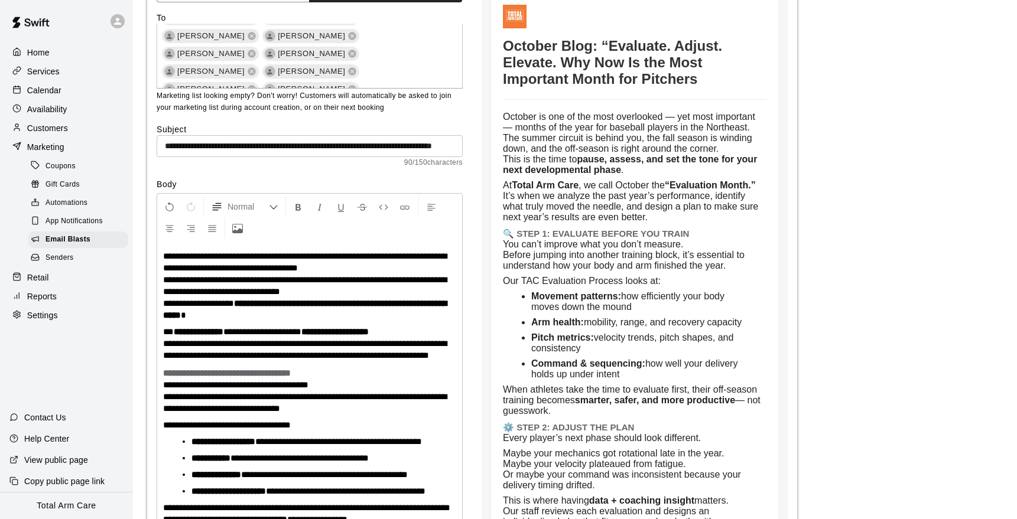
scroll to position [106, 0]
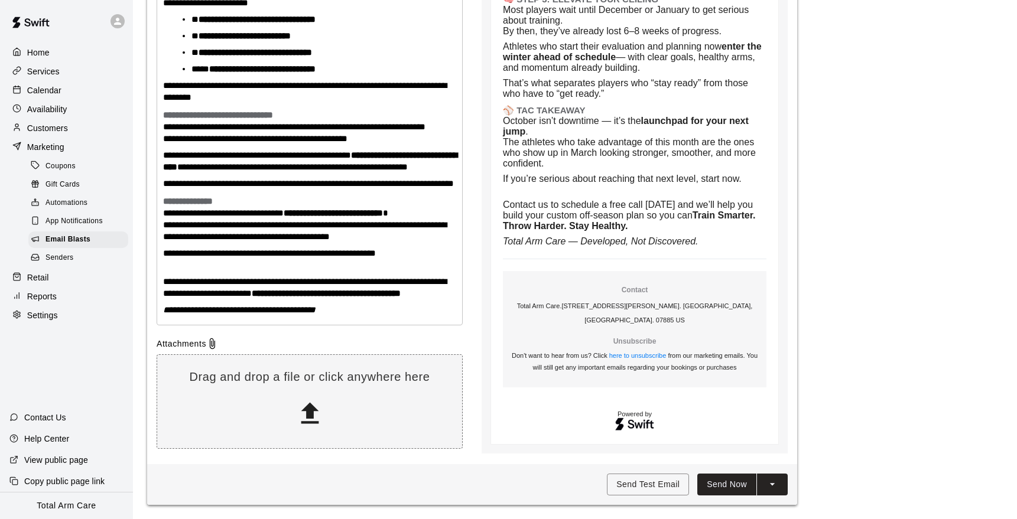
scroll to position [847, 0]
click at [715, 483] on button "Send Now" at bounding box center [726, 485] width 59 height 22
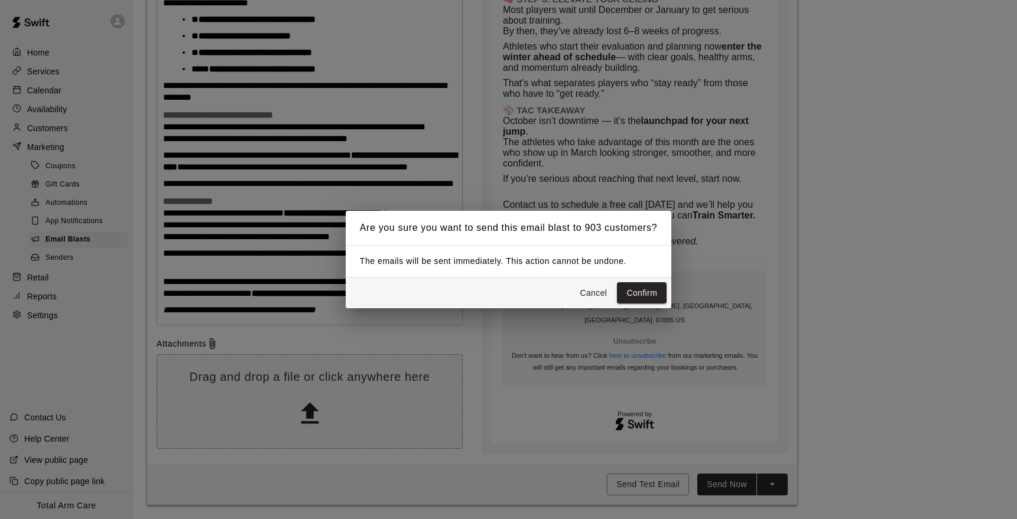
scroll to position [845, 0]
click at [627, 287] on button "Confirm" at bounding box center [642, 293] width 50 height 22
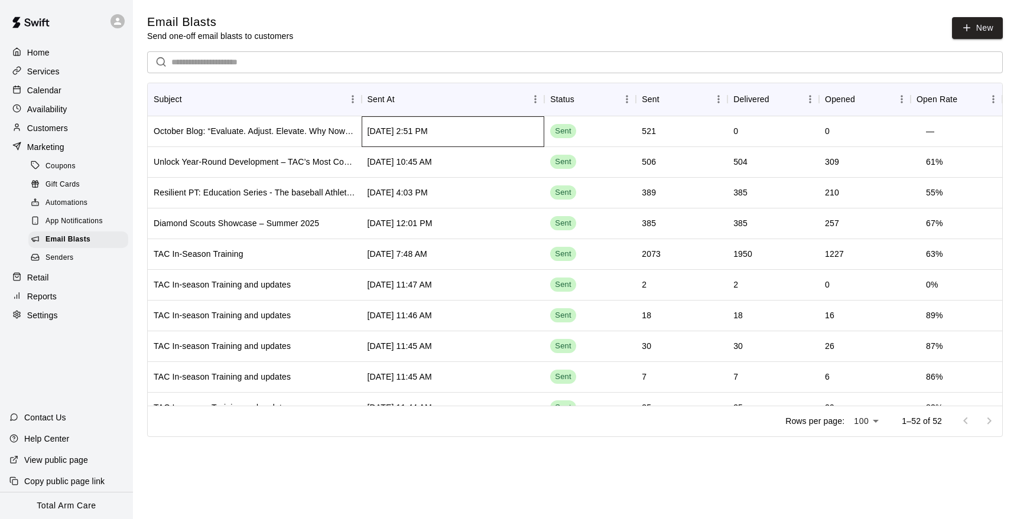
click at [458, 133] on div "[DATE] 2:51 PM" at bounding box center [453, 131] width 183 height 31
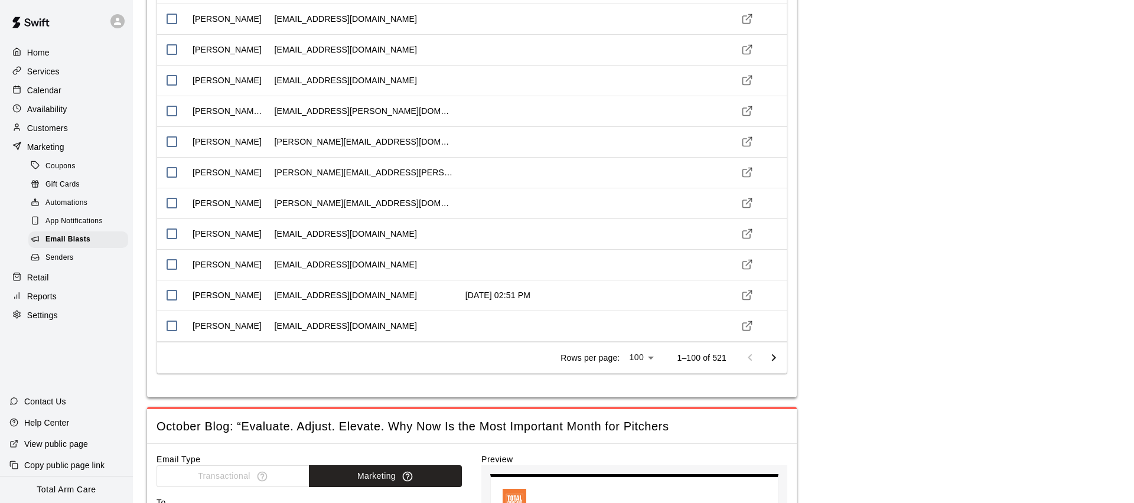
scroll to position [2880, 0]
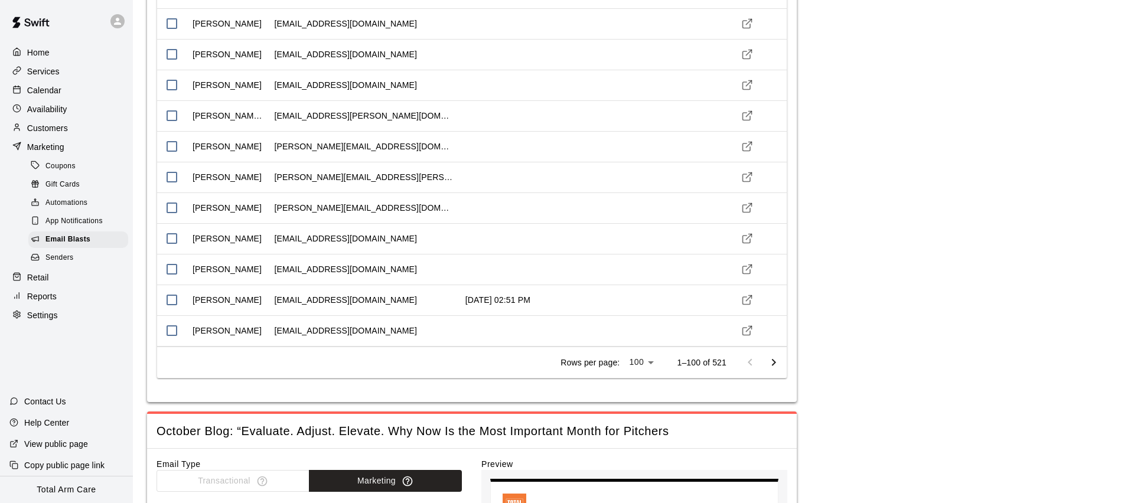
click at [771, 363] on icon "Go to next page" at bounding box center [774, 363] width 14 height 14
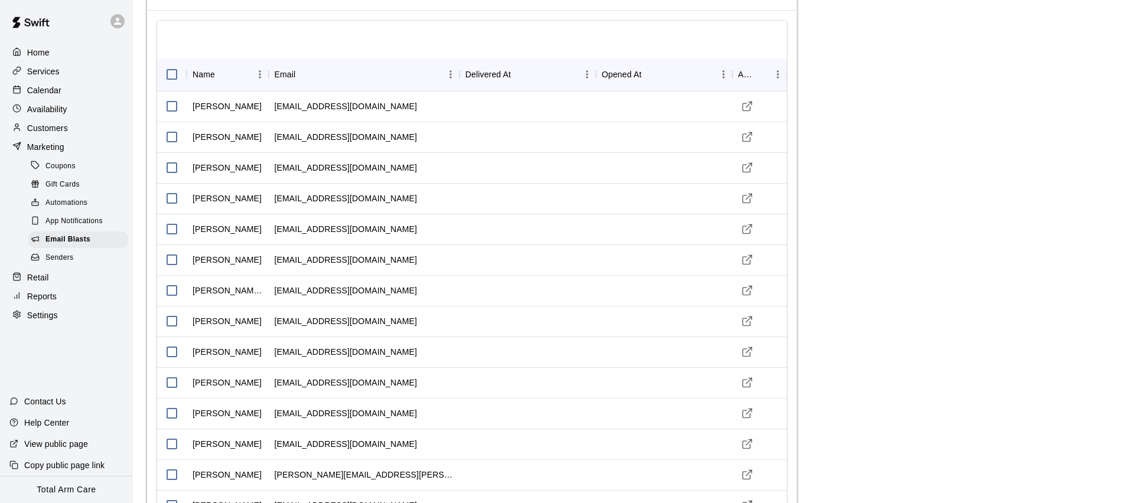
scroll to position [0, 0]
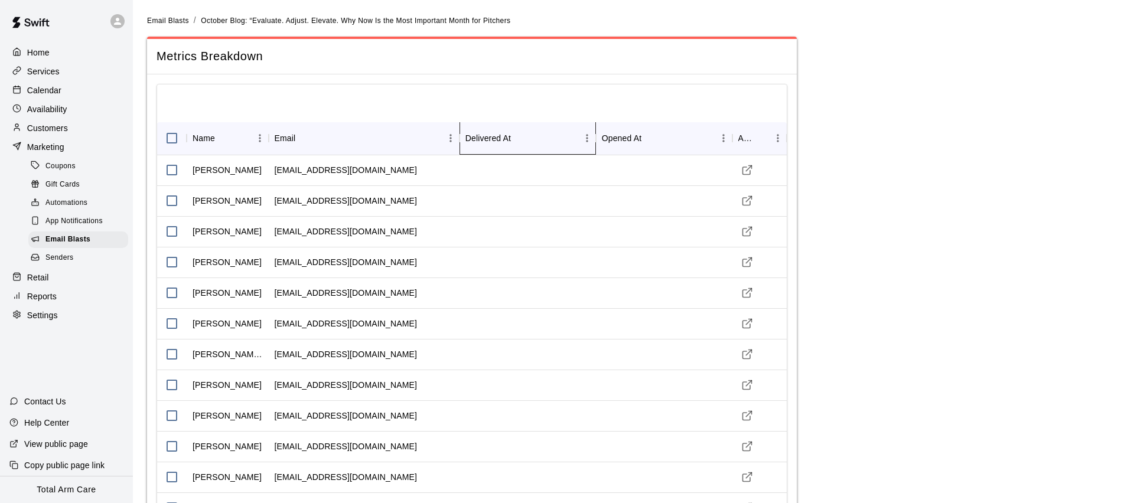
click at [478, 141] on div "Delivered At" at bounding box center [487, 138] width 45 height 33
click at [481, 141] on div "Delivered At" at bounding box center [487, 138] width 45 height 33
click at [30, 84] on p "Calendar" at bounding box center [44, 90] width 34 height 12
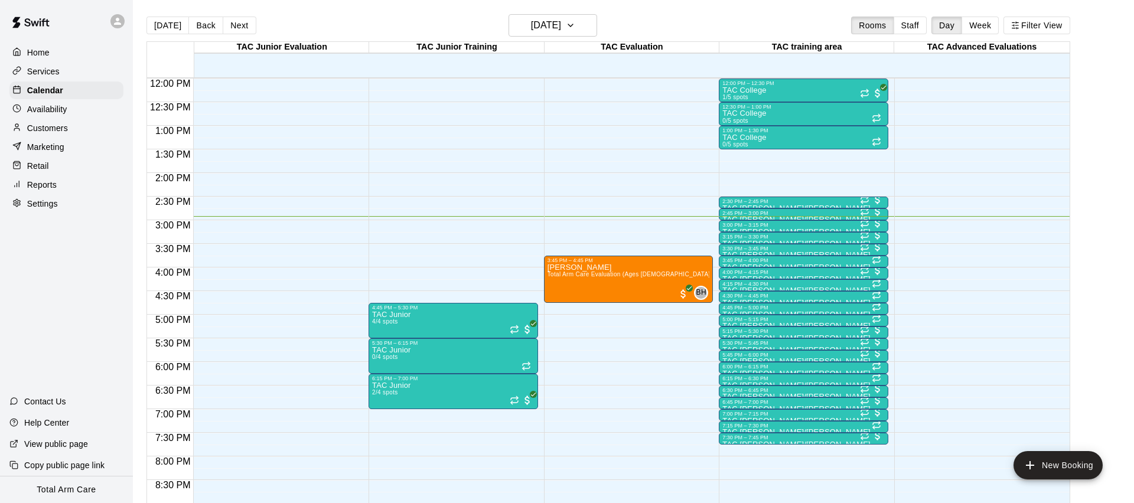
scroll to position [567, 0]
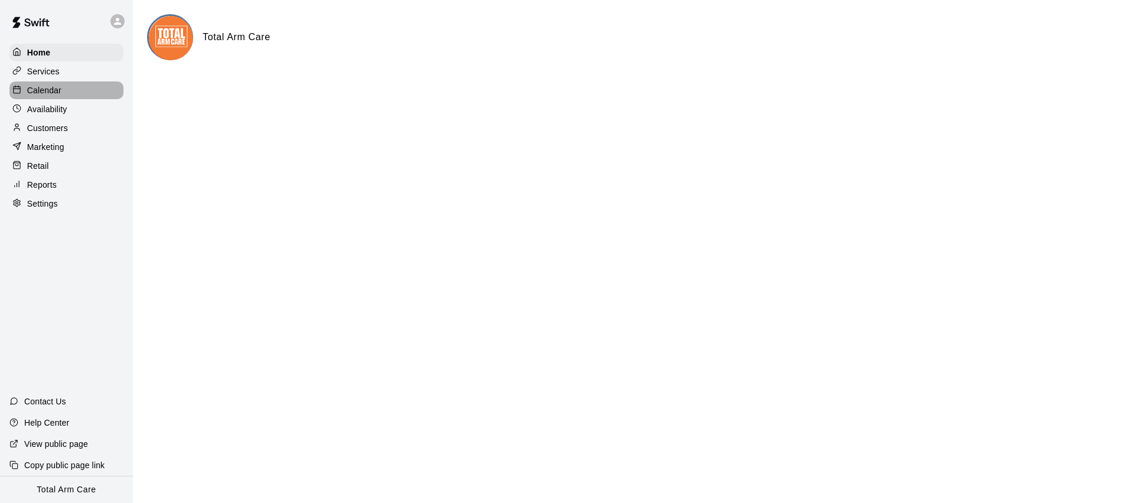
click at [50, 93] on p "Calendar" at bounding box center [44, 90] width 34 height 12
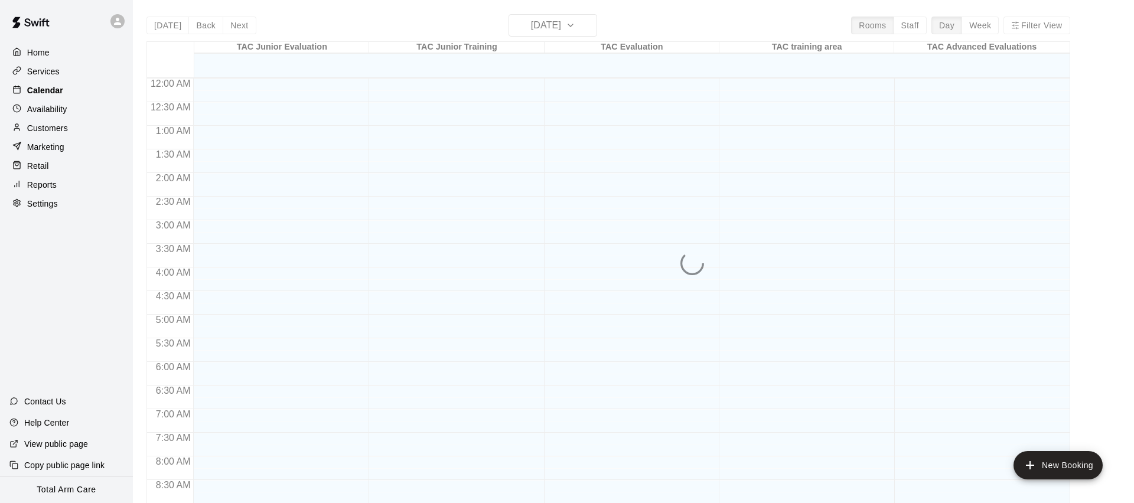
scroll to position [660, 0]
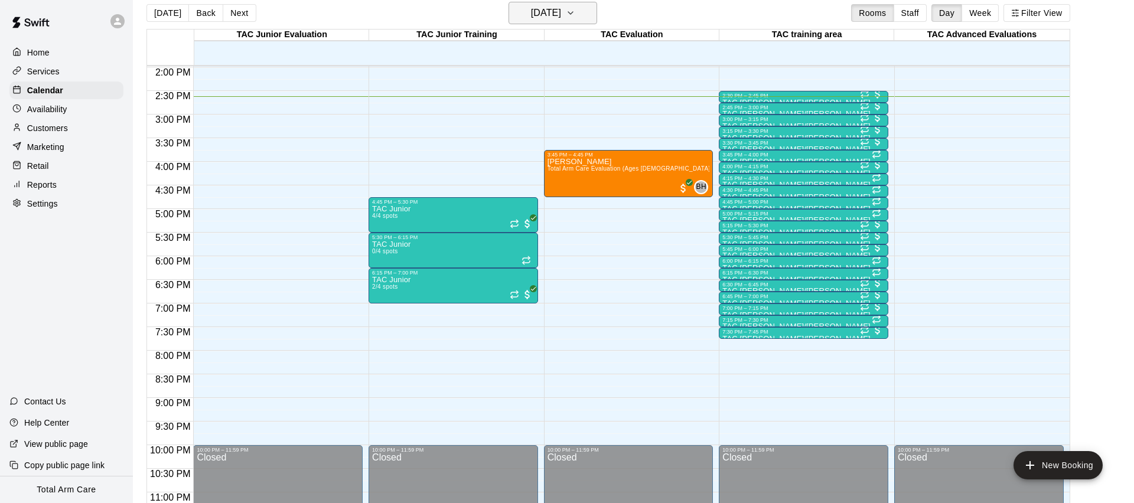
click at [575, 16] on icon "button" at bounding box center [570, 13] width 9 height 14
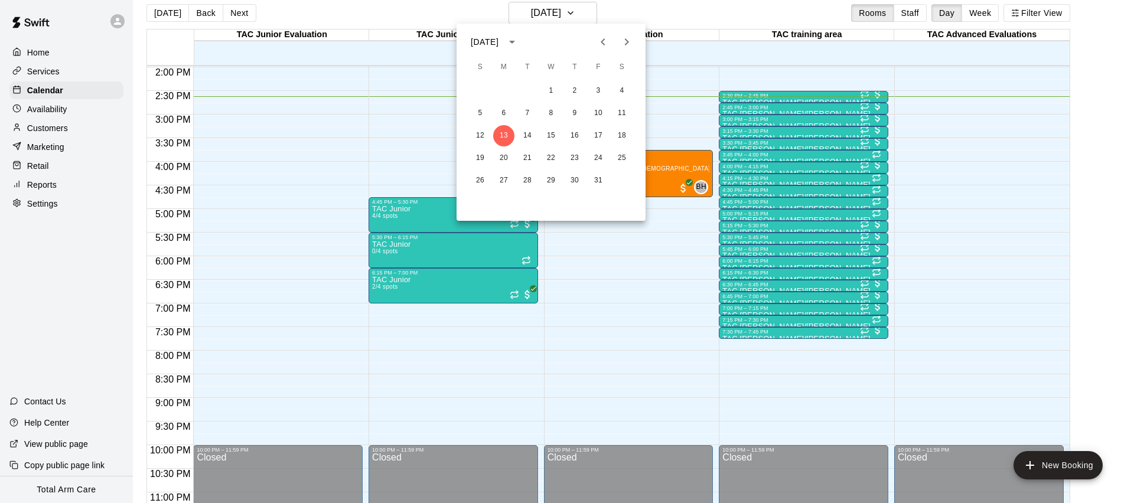
scroll to position [13, 0]
click at [597, 113] on button "10" at bounding box center [598, 113] width 21 height 21
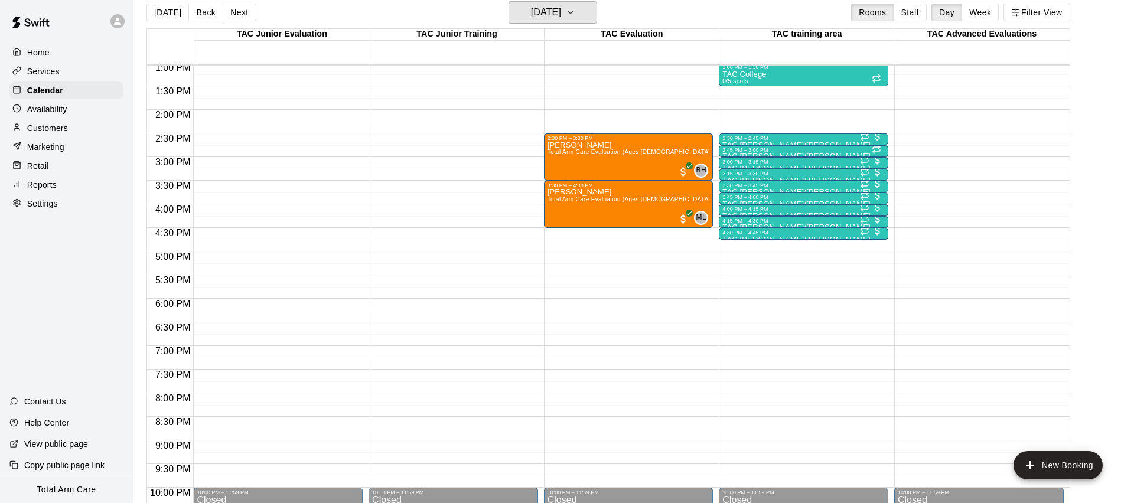
scroll to position [617, 0]
